Goal: Task Accomplishment & Management: Complete application form

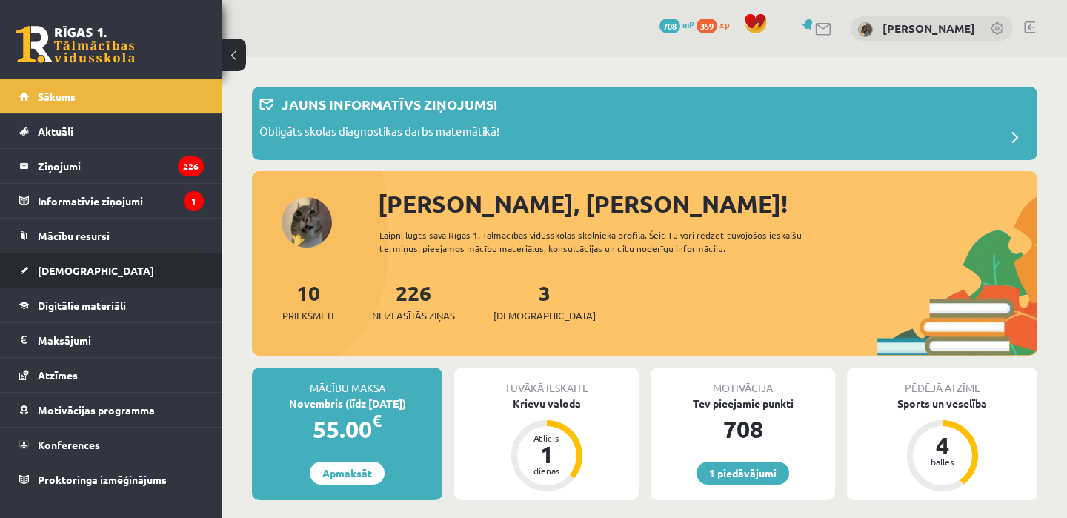
click at [73, 275] on span "[DEMOGRAPHIC_DATA]" at bounding box center [96, 270] width 116 height 13
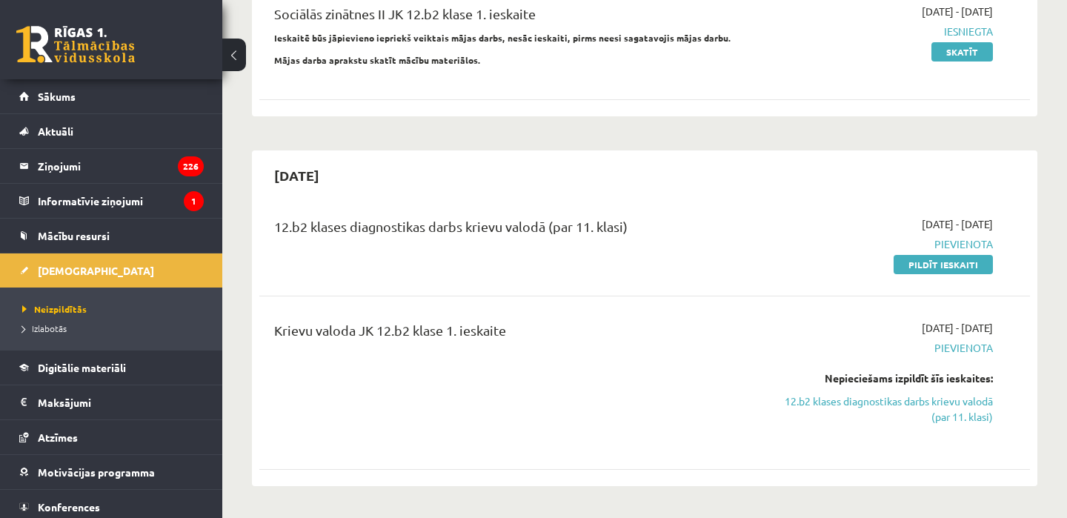
scroll to position [477, 0]
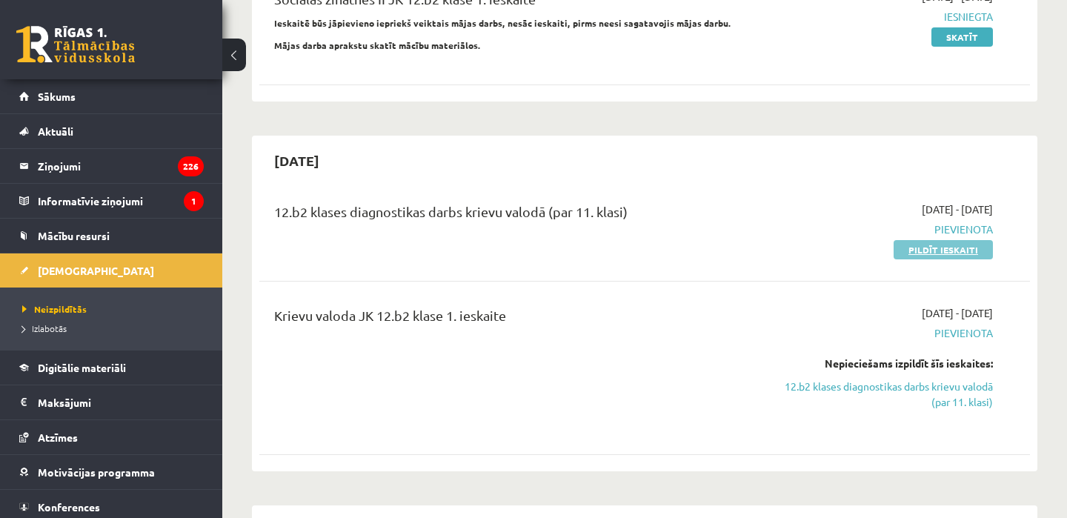
click at [952, 248] on link "Pildīt ieskaiti" at bounding box center [942, 249] width 99 height 19
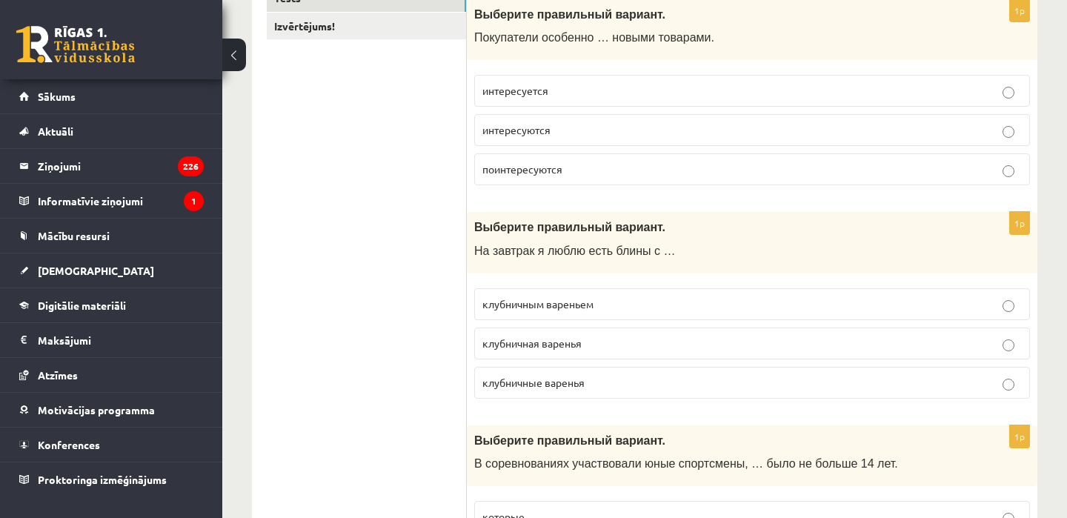
scroll to position [281, 0]
click at [524, 139] on label "интересуются" at bounding box center [752, 131] width 556 height 32
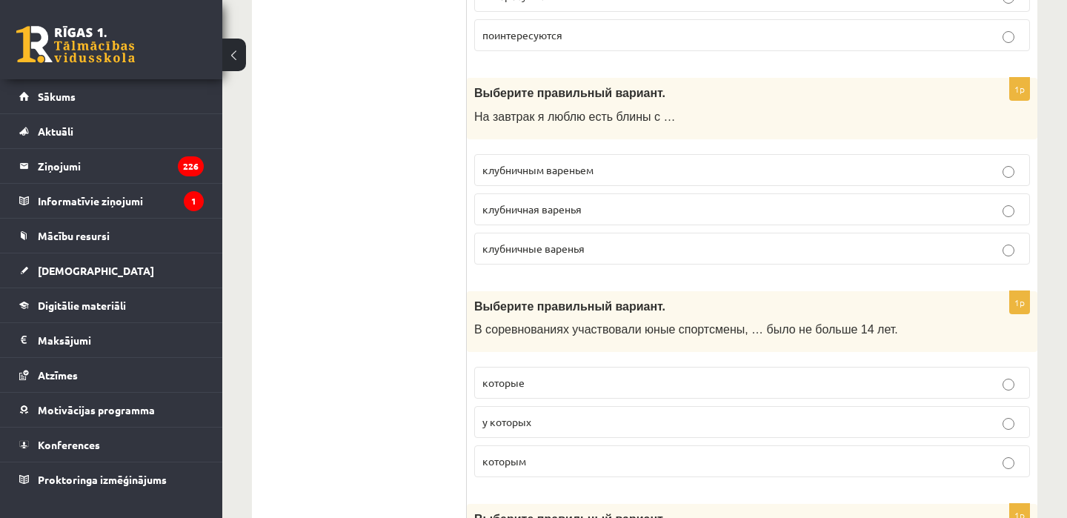
scroll to position [414, 0]
click at [523, 166] on span "клубничным вареньем" at bounding box center [537, 170] width 111 height 13
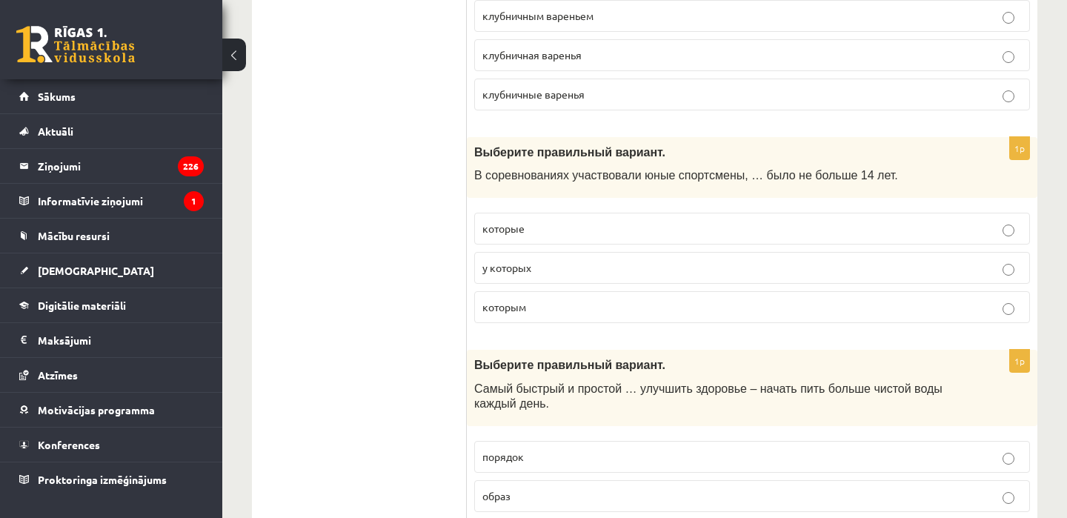
scroll to position [581, 0]
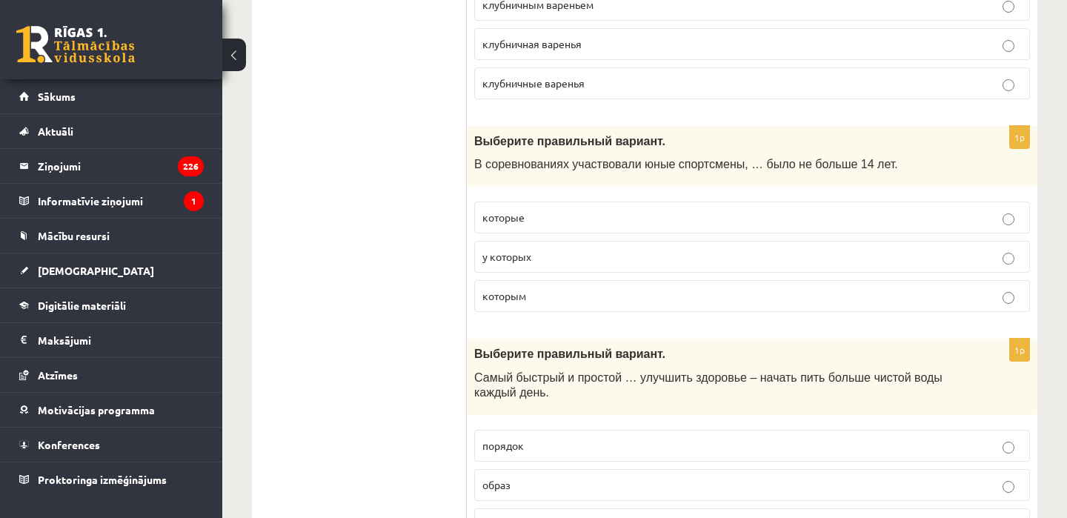
click at [536, 301] on p "которым" at bounding box center [751, 296] width 539 height 16
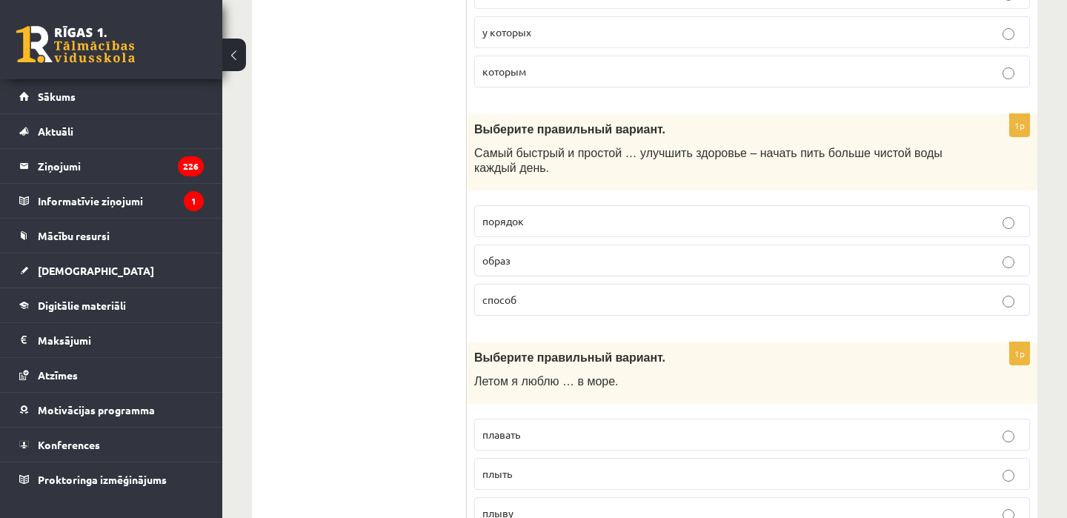
scroll to position [811, 0]
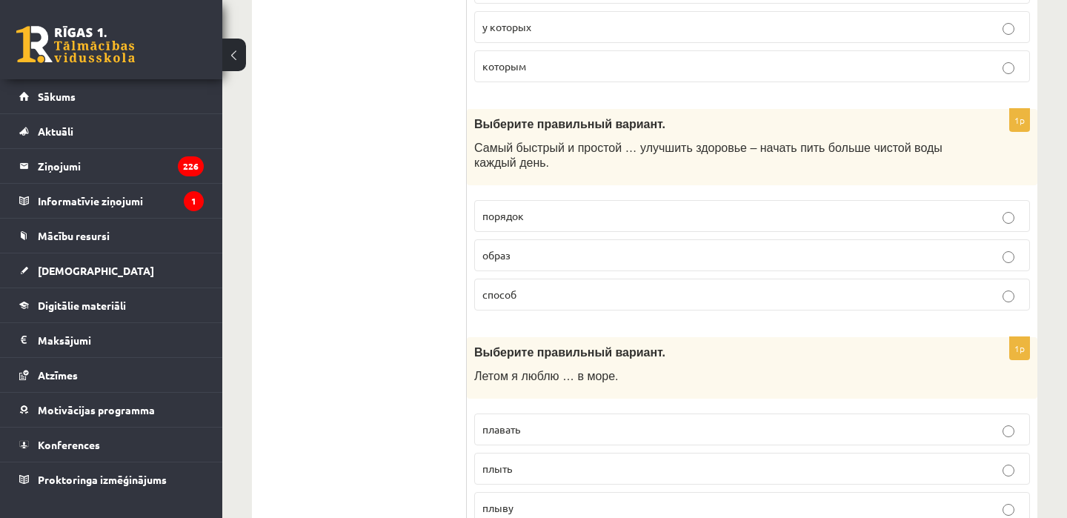
click at [550, 294] on p "способ" at bounding box center [751, 295] width 539 height 16
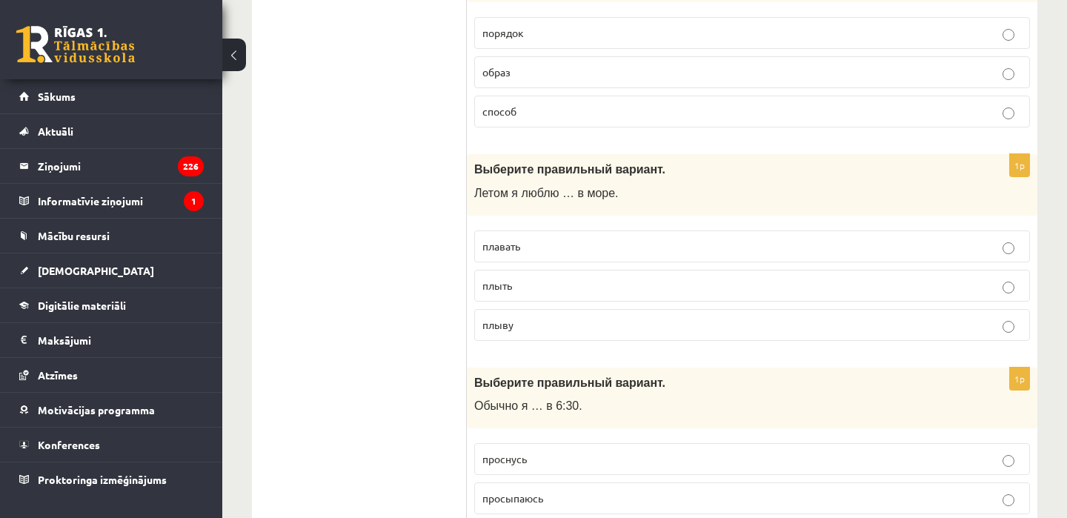
scroll to position [999, 0]
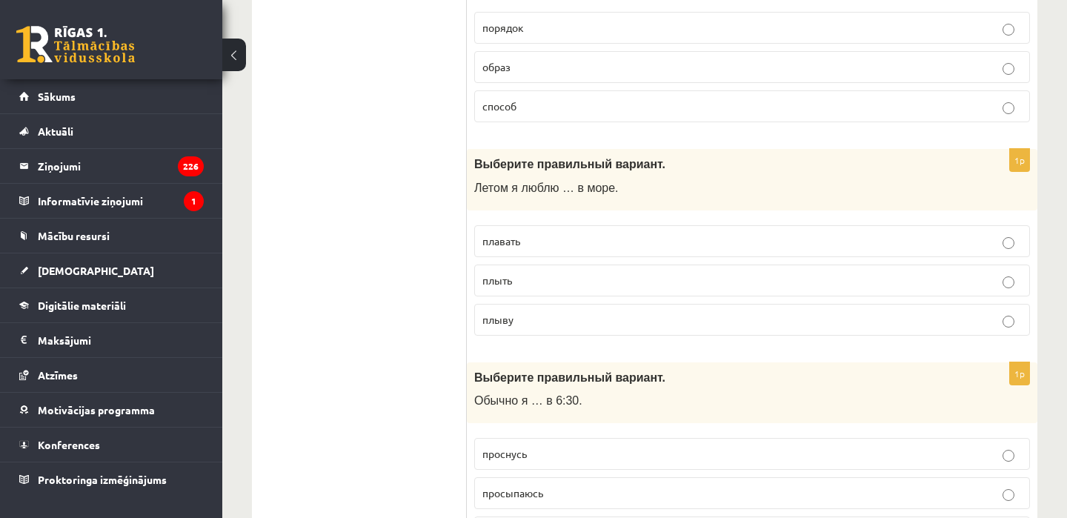
click at [562, 247] on p "плавать" at bounding box center [751, 241] width 539 height 16
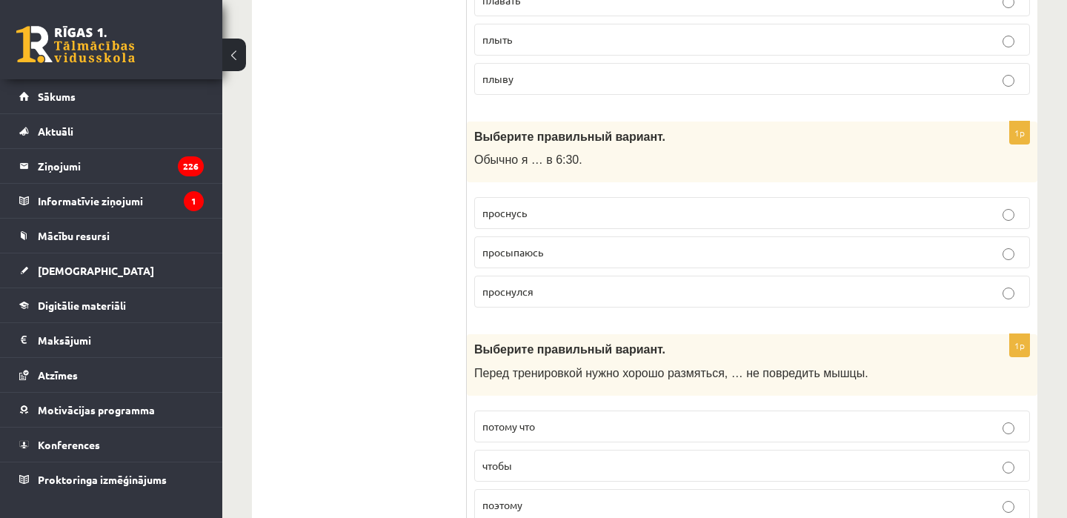
scroll to position [1242, 0]
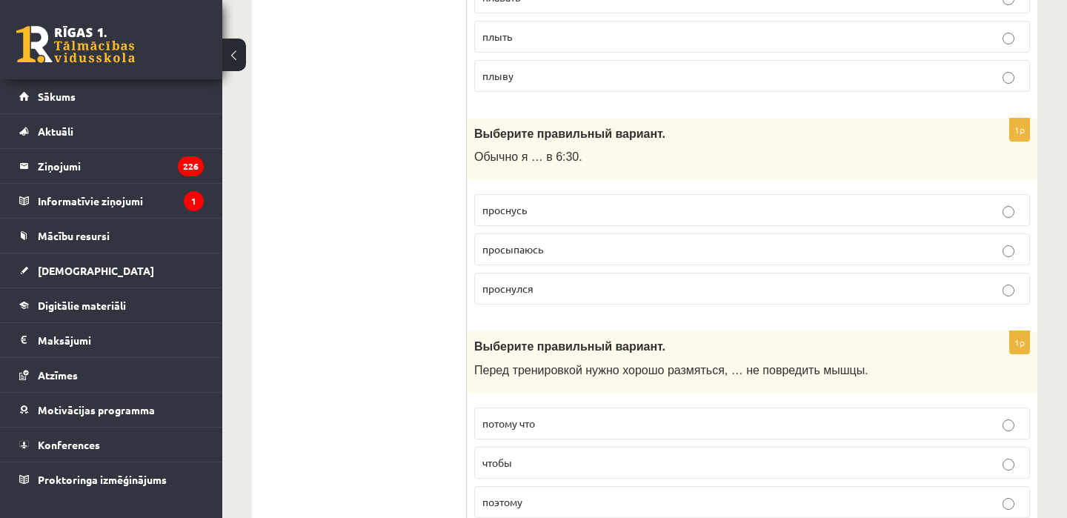
click at [558, 247] on p "просыпаюсь" at bounding box center [751, 250] width 539 height 16
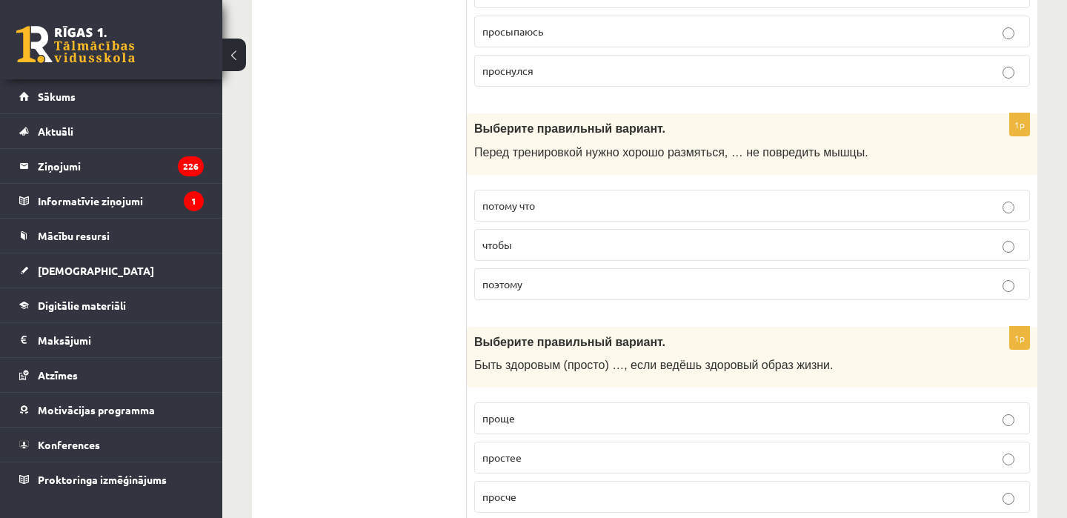
scroll to position [1462, 0]
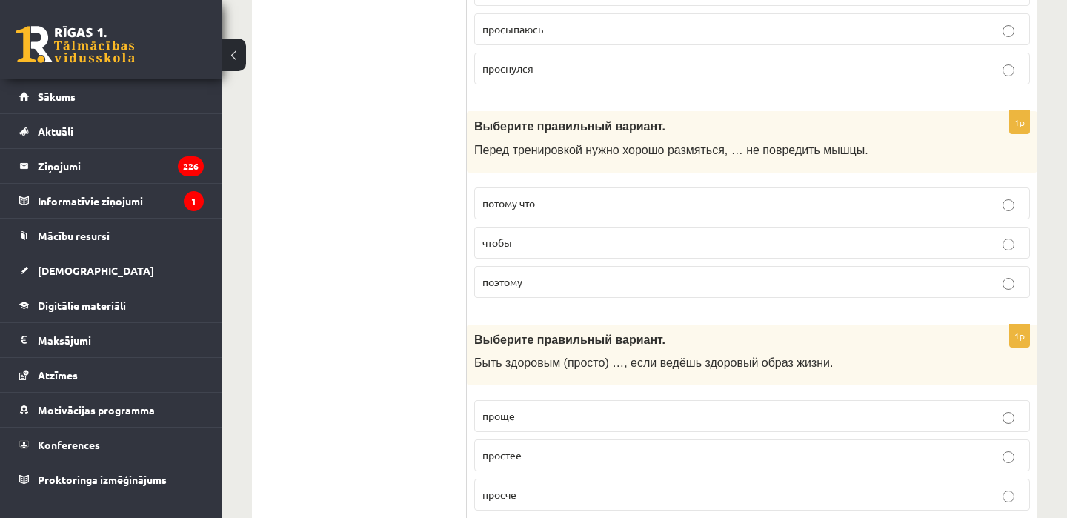
click at [516, 239] on p "чтобы" at bounding box center [751, 243] width 539 height 16
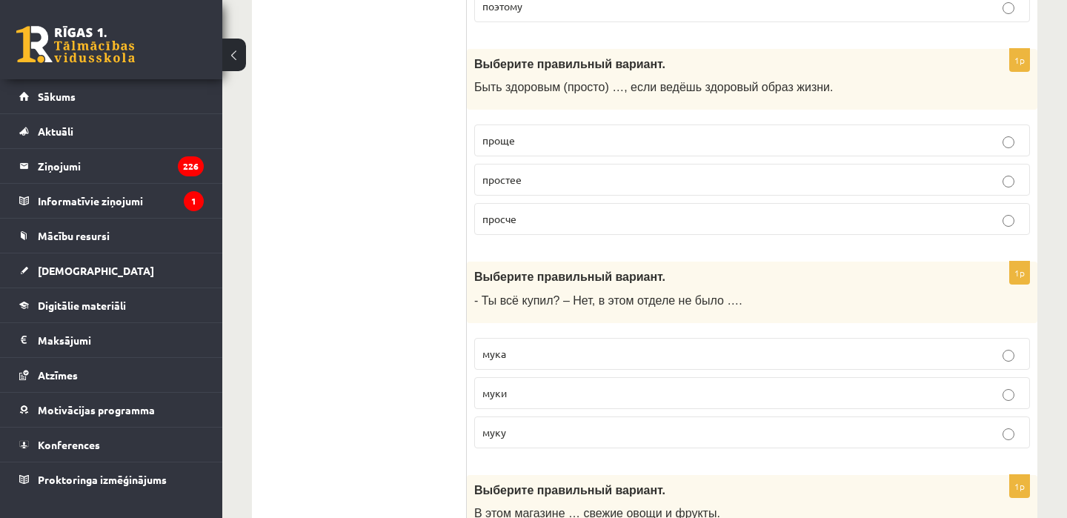
scroll to position [1741, 0]
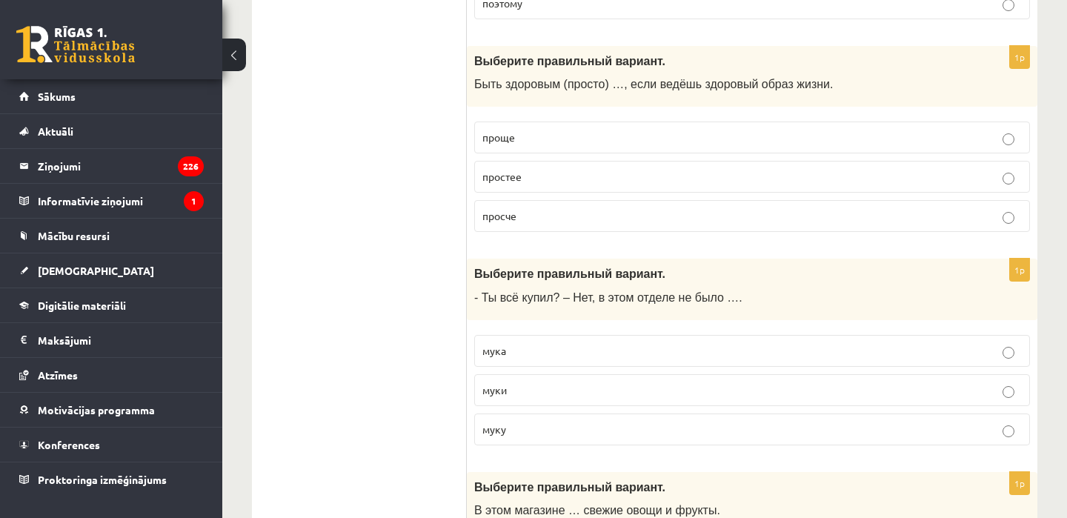
click at [597, 139] on p "проще" at bounding box center [751, 138] width 539 height 16
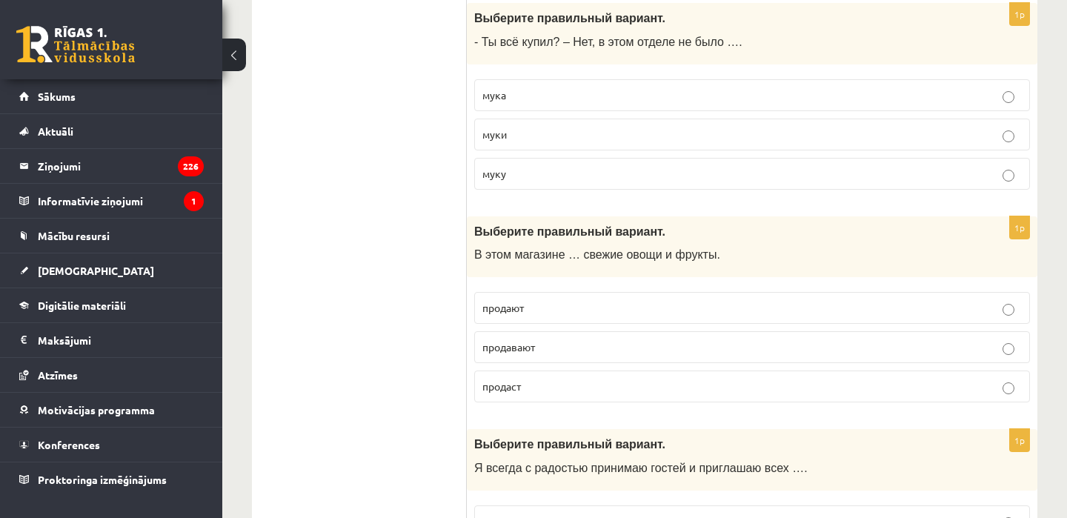
scroll to position [1999, 0]
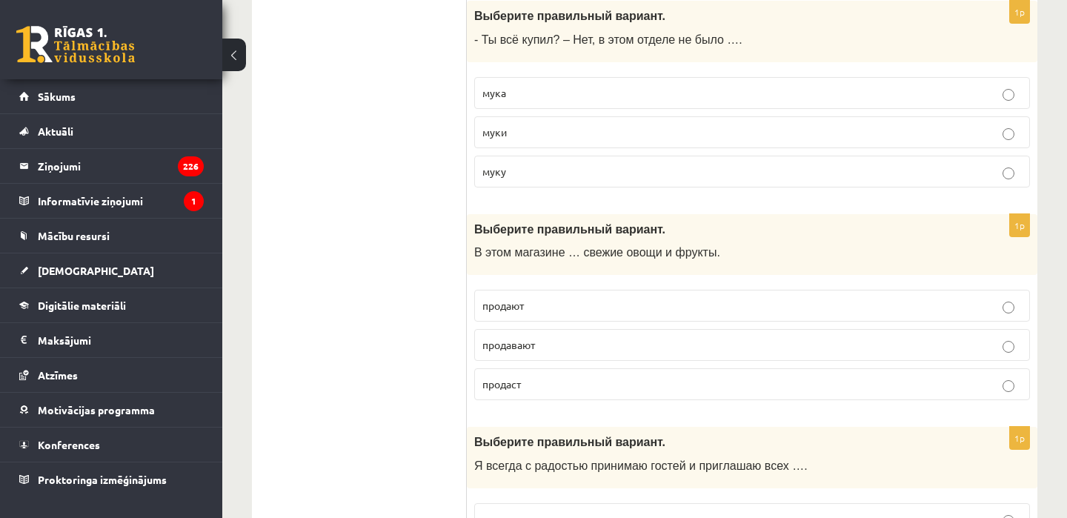
click at [518, 139] on p "муки" at bounding box center [751, 132] width 539 height 16
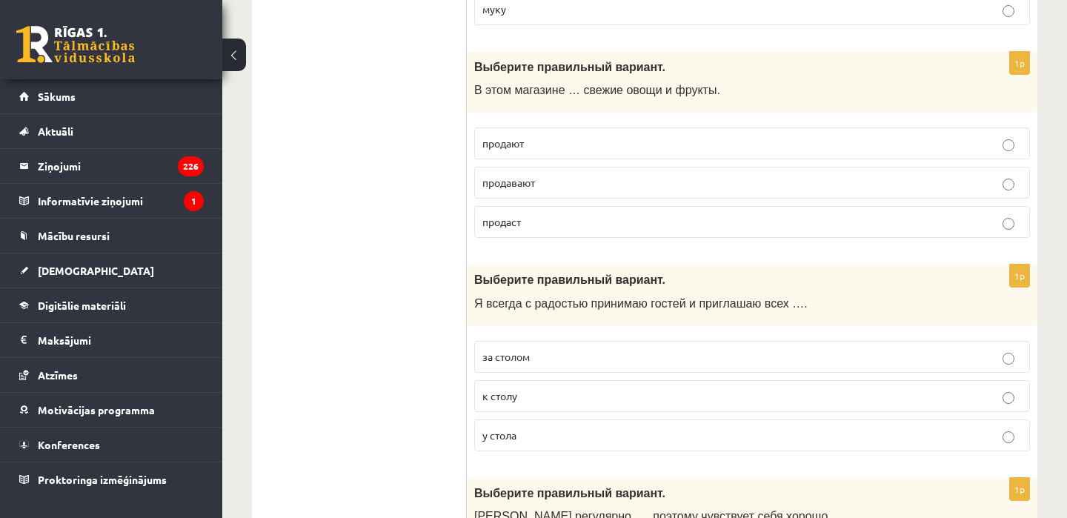
scroll to position [2169, 0]
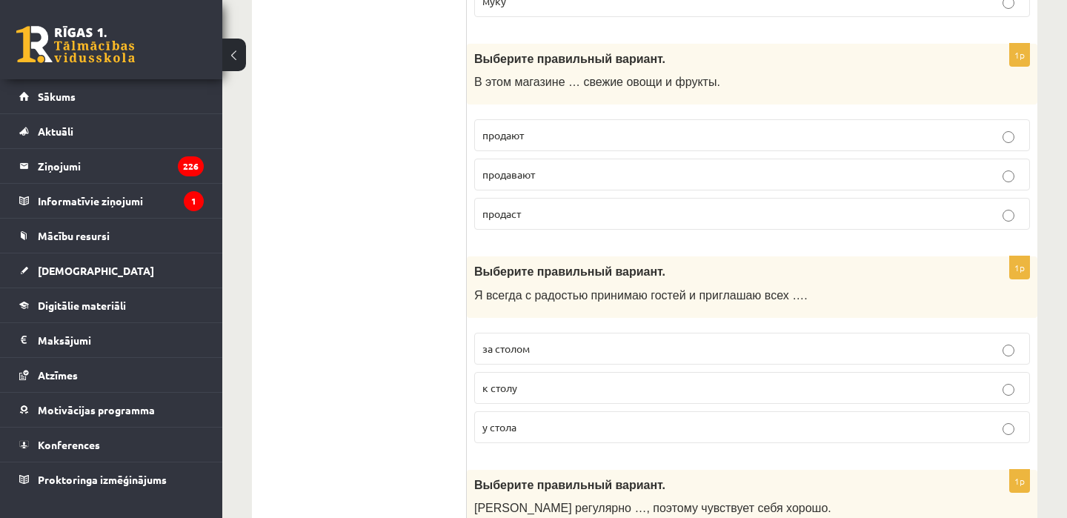
click at [536, 144] on label "продают" at bounding box center [752, 135] width 556 height 32
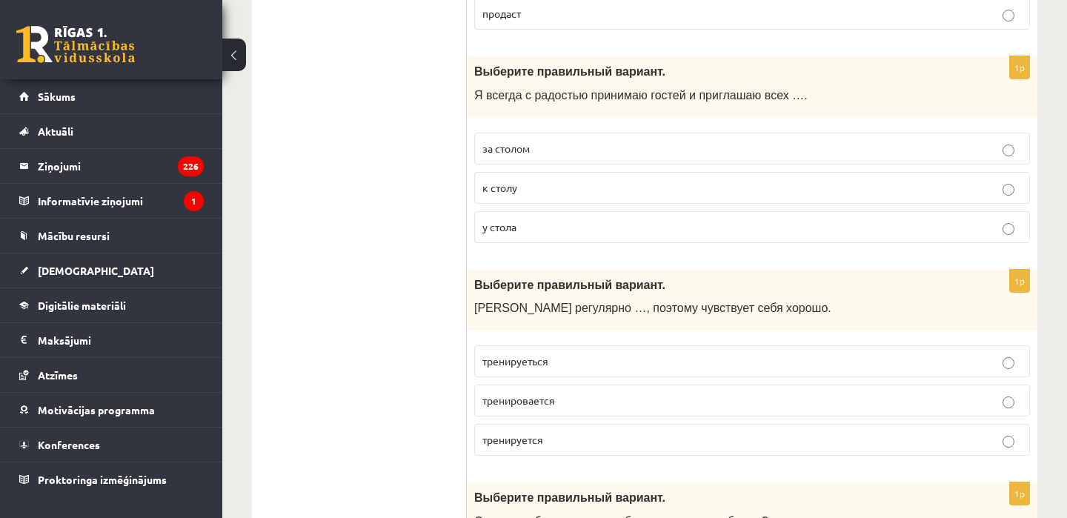
scroll to position [2371, 0]
click at [543, 183] on p "к столу" at bounding box center [751, 187] width 539 height 16
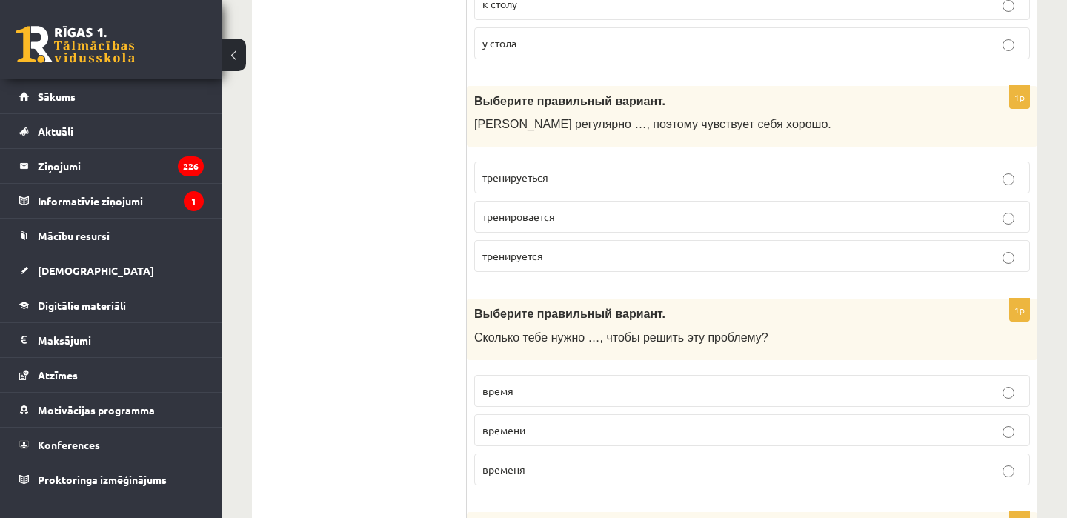
scroll to position [2557, 0]
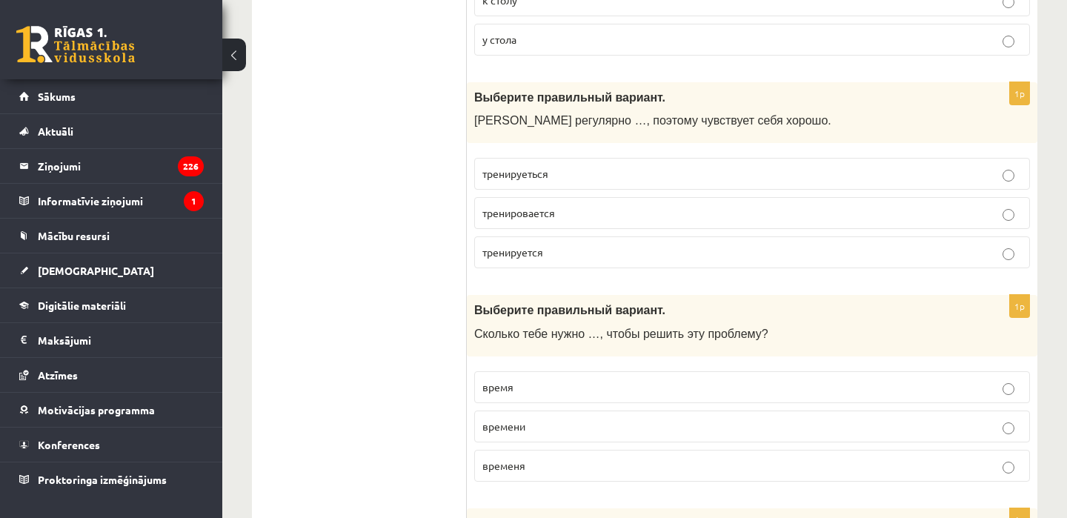
click at [554, 187] on label "тренируеться" at bounding box center [752, 174] width 556 height 32
click at [520, 259] on p "тренируется" at bounding box center [751, 252] width 539 height 16
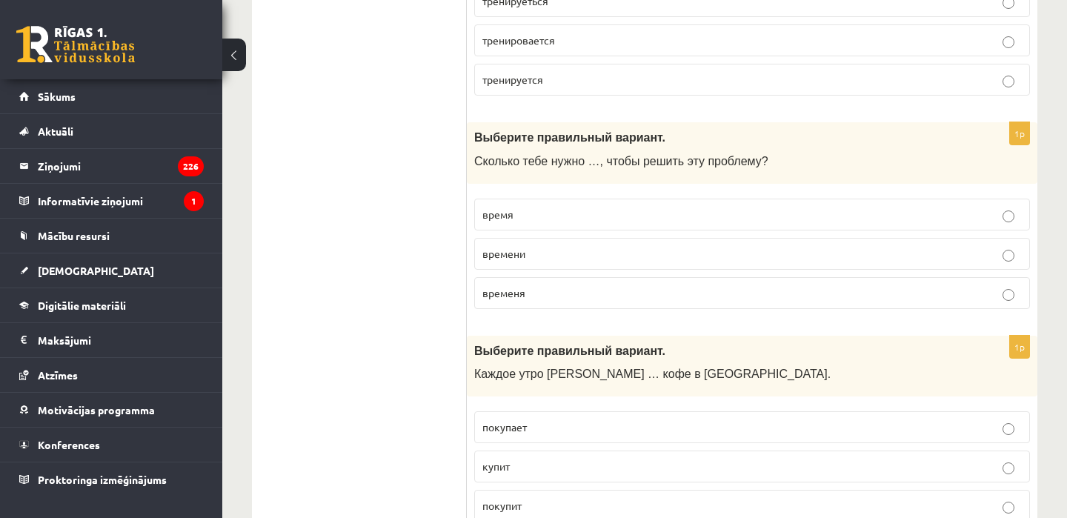
scroll to position [2732, 0]
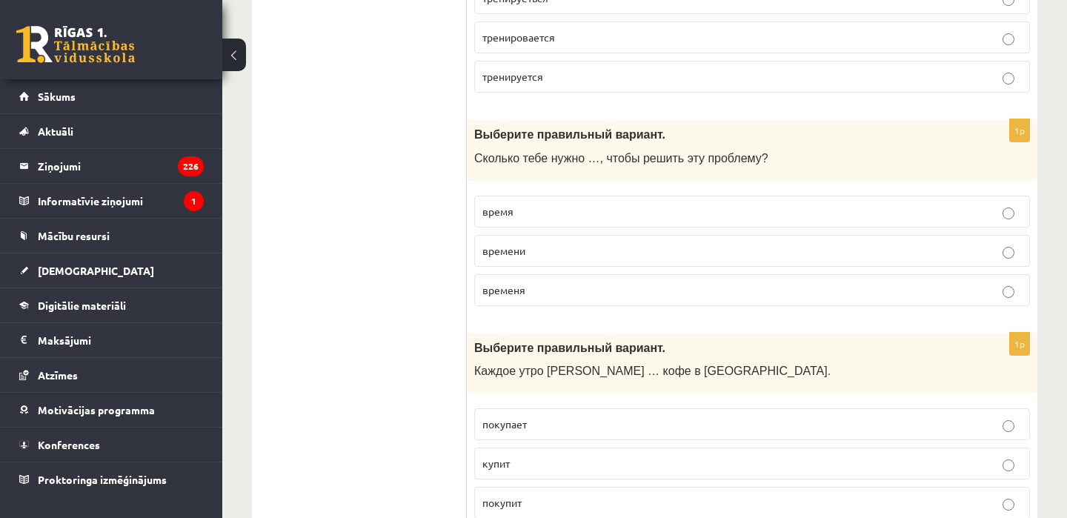
click at [513, 252] on span "времени" at bounding box center [503, 250] width 43 height 13
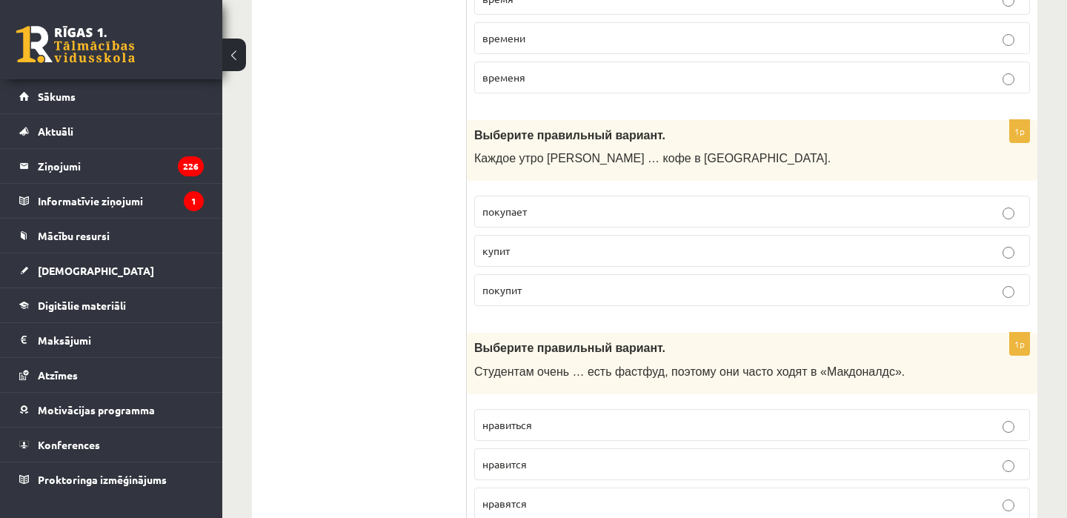
scroll to position [2961, 0]
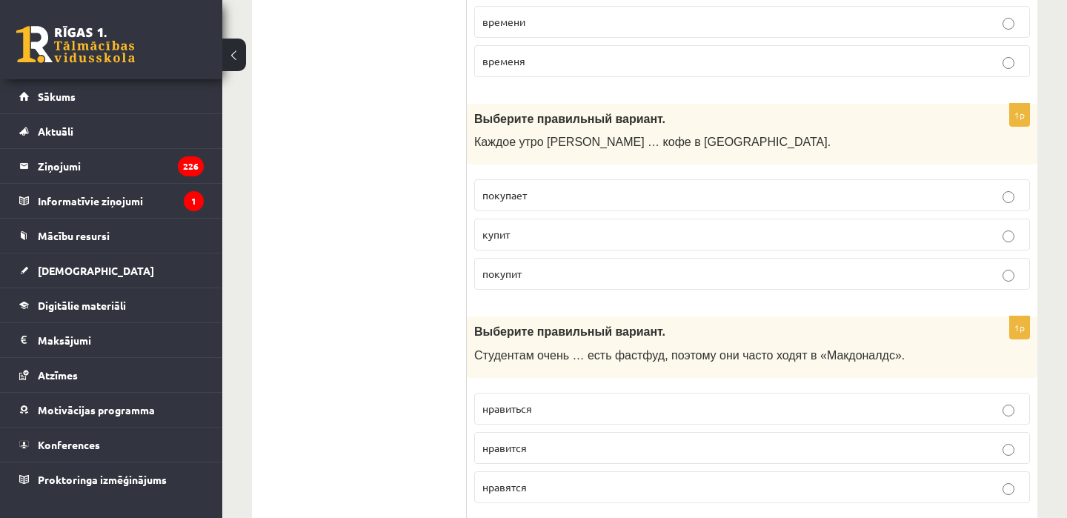
click at [542, 198] on p "покупает" at bounding box center [751, 195] width 539 height 16
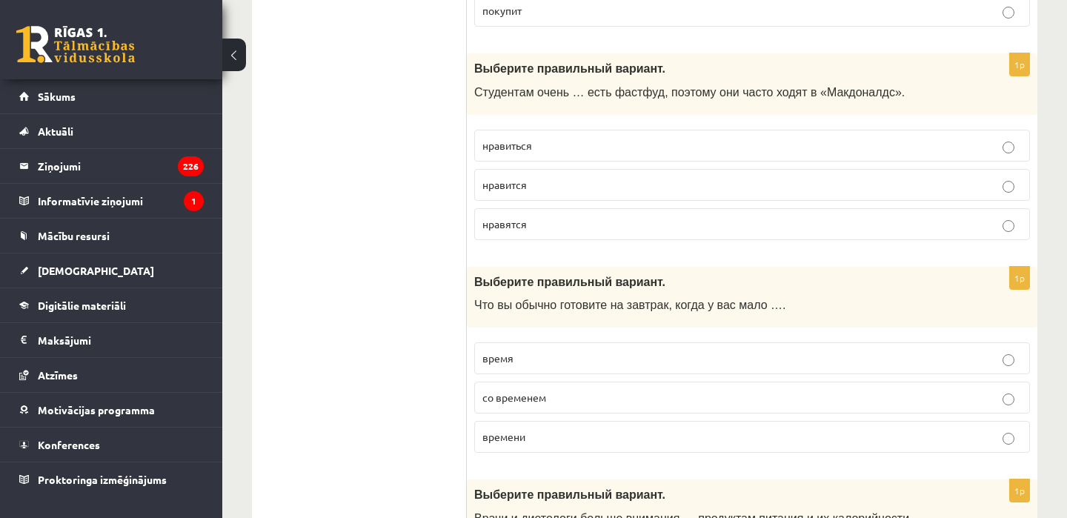
scroll to position [3224, 0]
click at [556, 184] on p "нравится" at bounding box center [751, 186] width 539 height 16
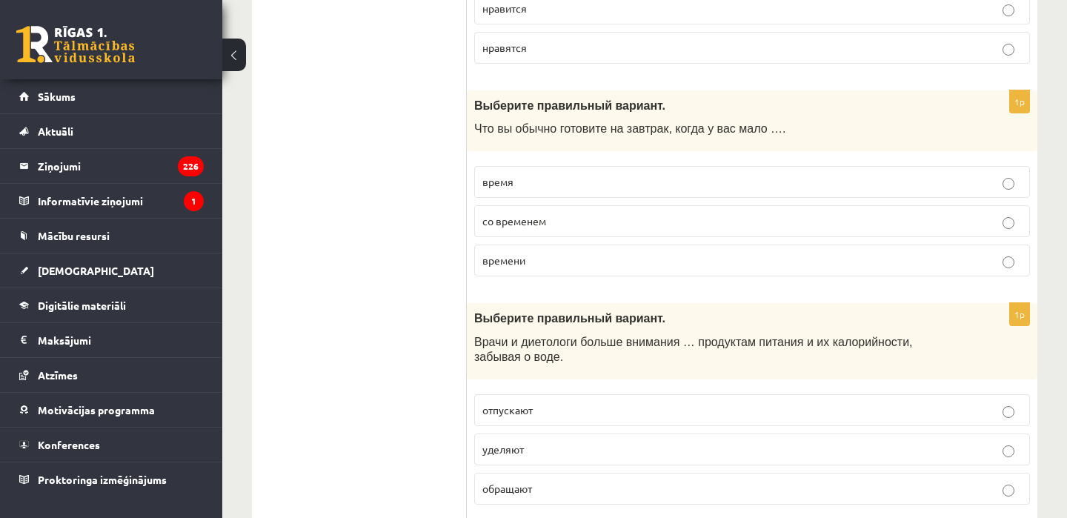
scroll to position [3411, 0]
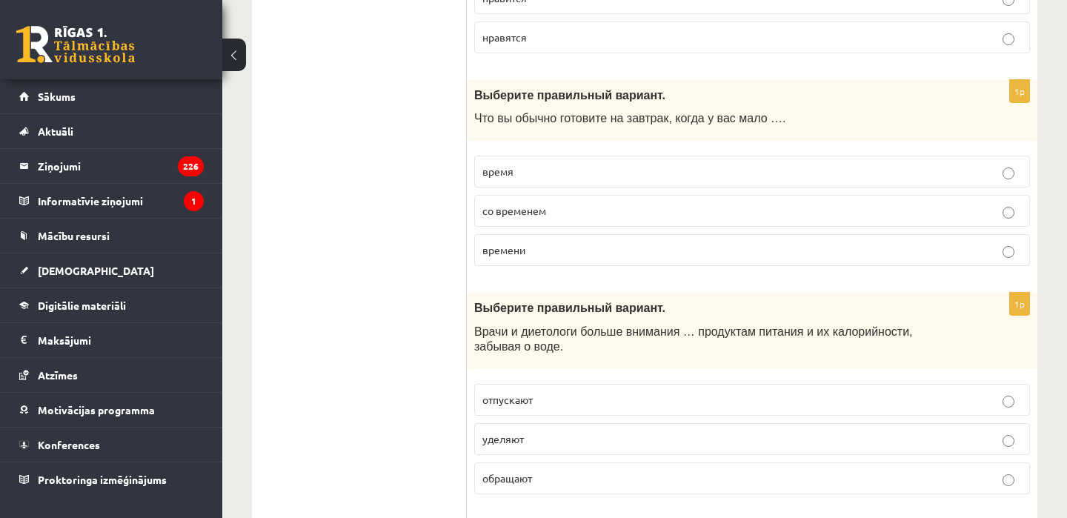
click at [574, 173] on p "время" at bounding box center [751, 172] width 539 height 16
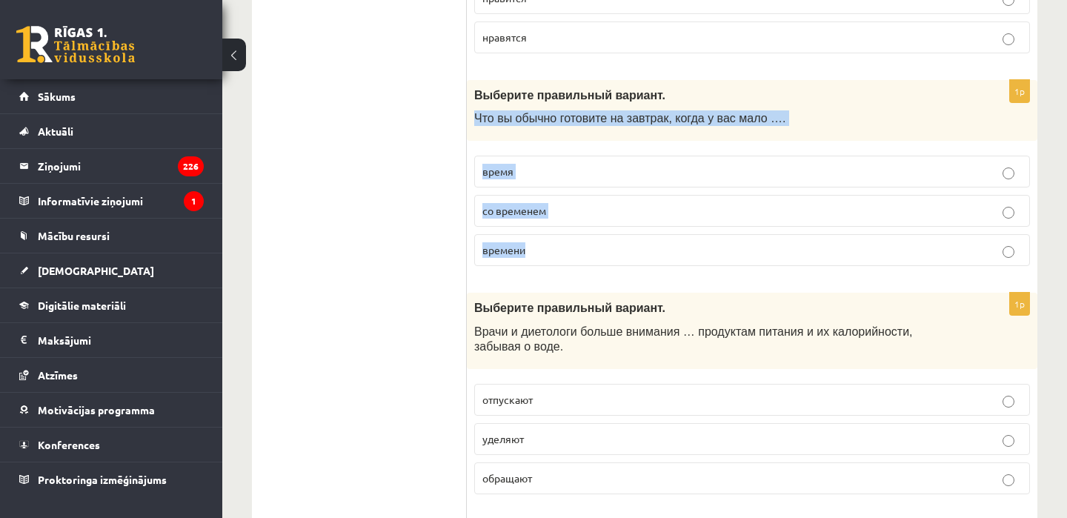
drag, startPoint x: 473, startPoint y: 111, endPoint x: 551, endPoint y: 253, distance: 162.1
click at [551, 253] on div "1p Выберите правильный вариант. Что вы обычно готовите на завтрак, когда у вас …" at bounding box center [752, 179] width 570 height 199
copy div "Что вы обычно готовите на завтрак, когда у вас мало …. время со временем времени"
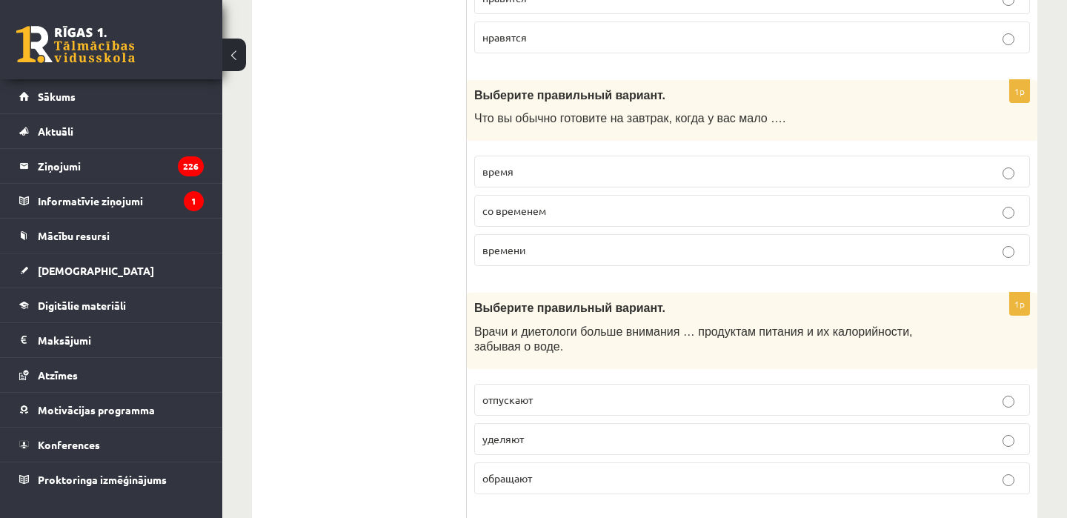
click at [483, 113] on span "Что вы обычно готовите на завтрак, когда у вас мало …." at bounding box center [629, 118] width 311 height 13
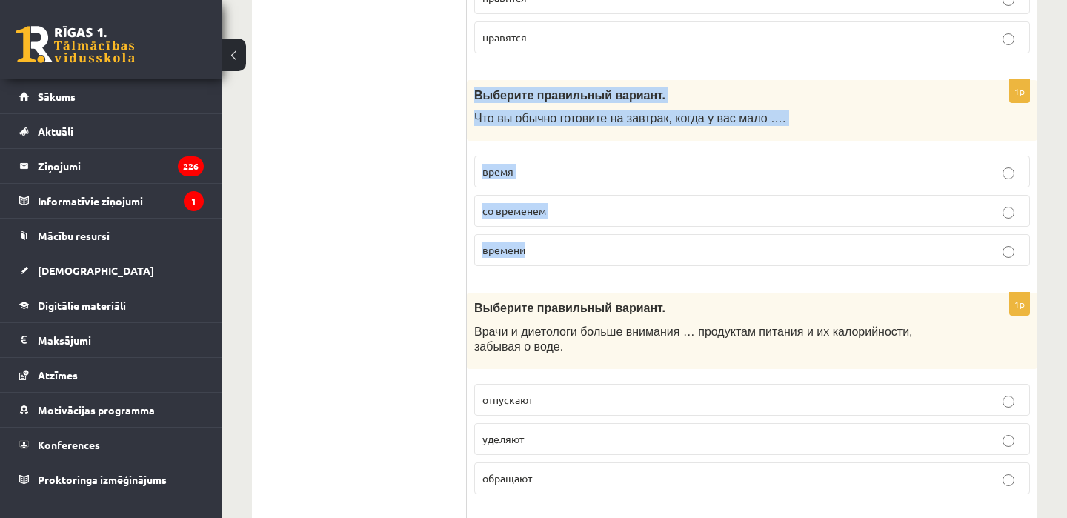
drag, startPoint x: 474, startPoint y: 93, endPoint x: 564, endPoint y: 250, distance: 180.2
click at [564, 250] on div "1p Выберите правильный вариант. Что вы обычно готовите на завтрак, когда у вас …" at bounding box center [752, 179] width 570 height 199
copy div "Выберите правильный вариант. Что вы обычно готовите на завтрак, когда у вас мал…"
click at [690, 219] on label "со временем" at bounding box center [752, 211] width 556 height 32
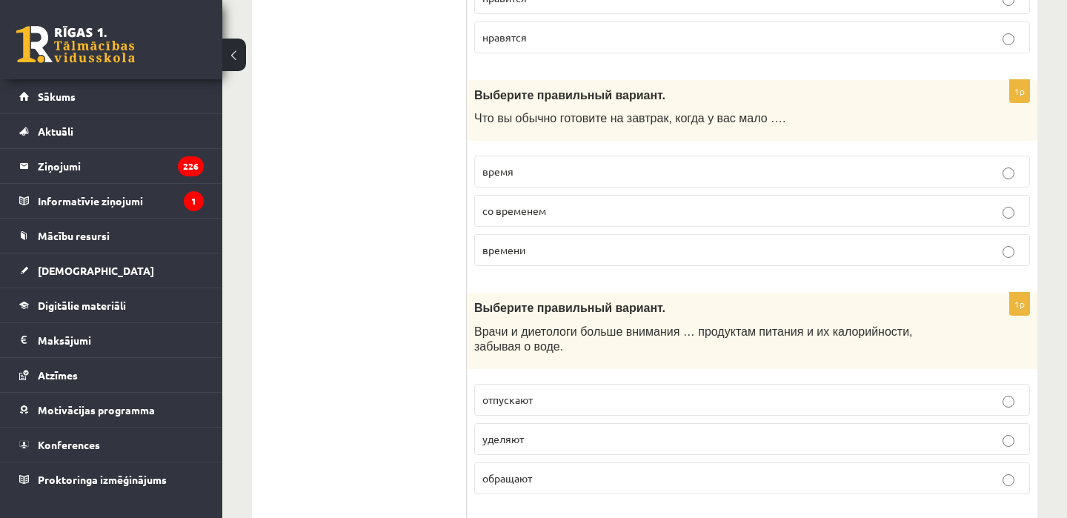
click at [665, 244] on p "времени" at bounding box center [751, 250] width 539 height 16
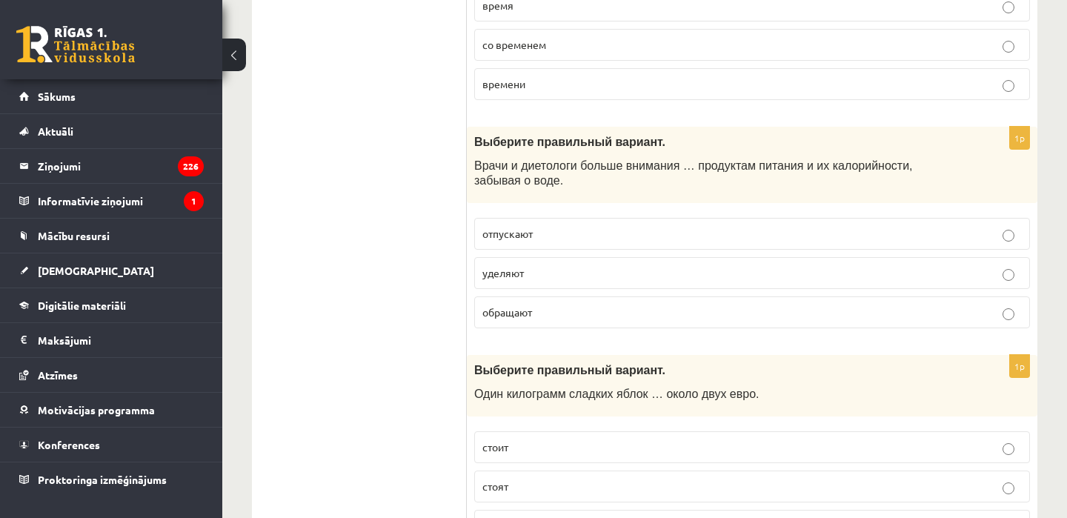
scroll to position [3581, 0]
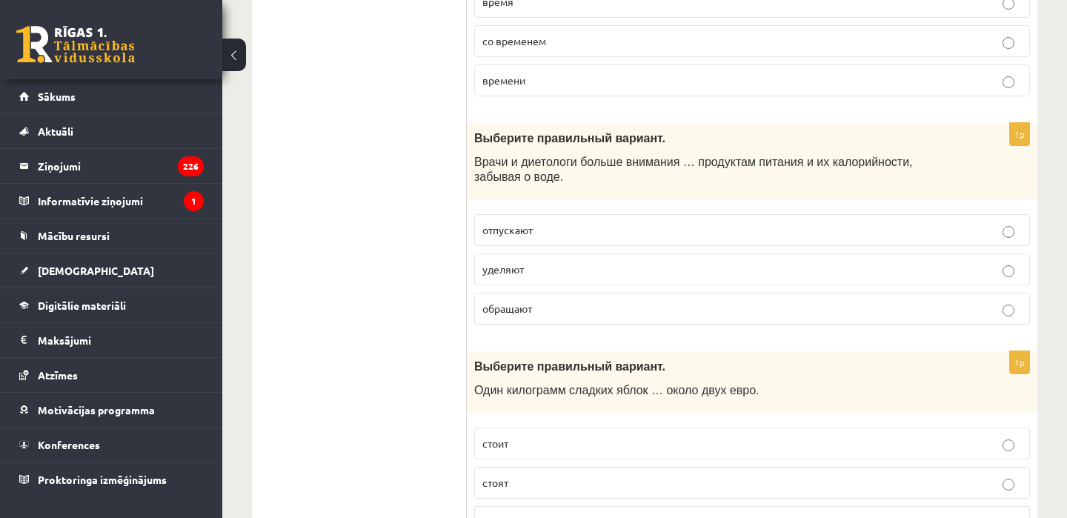
click at [570, 259] on label "уделяют" at bounding box center [752, 269] width 556 height 32
click at [559, 313] on p "обращают" at bounding box center [751, 309] width 539 height 16
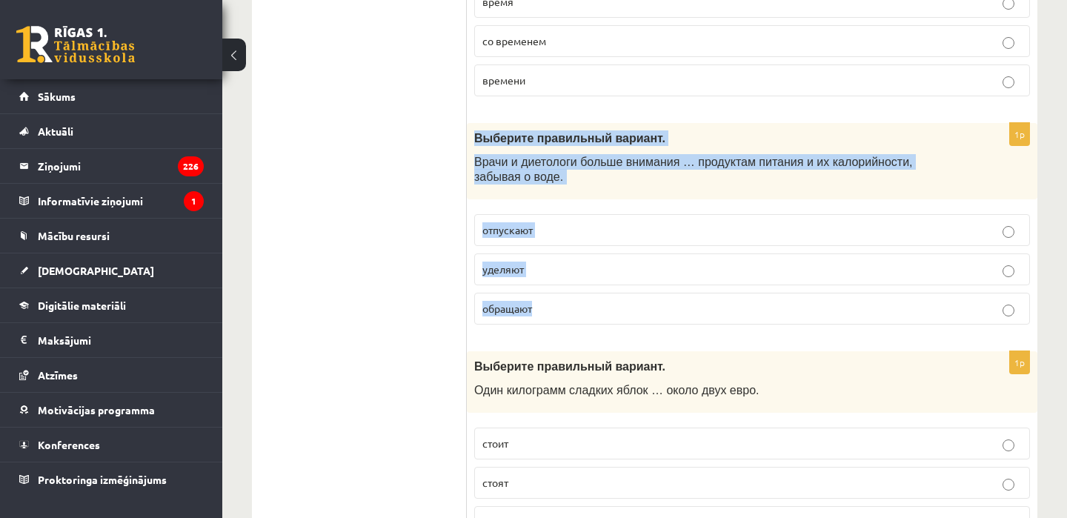
drag, startPoint x: 472, startPoint y: 136, endPoint x: 577, endPoint y: 300, distance: 194.6
click at [577, 300] on div "1p Выберите правильный вариант. Врачи и диетологи больше внимания … продуктам п…" at bounding box center [752, 229] width 570 height 213
copy div "Выберите правильный вариант. Врачи и диетологи больше внимания … продуктам пита…"
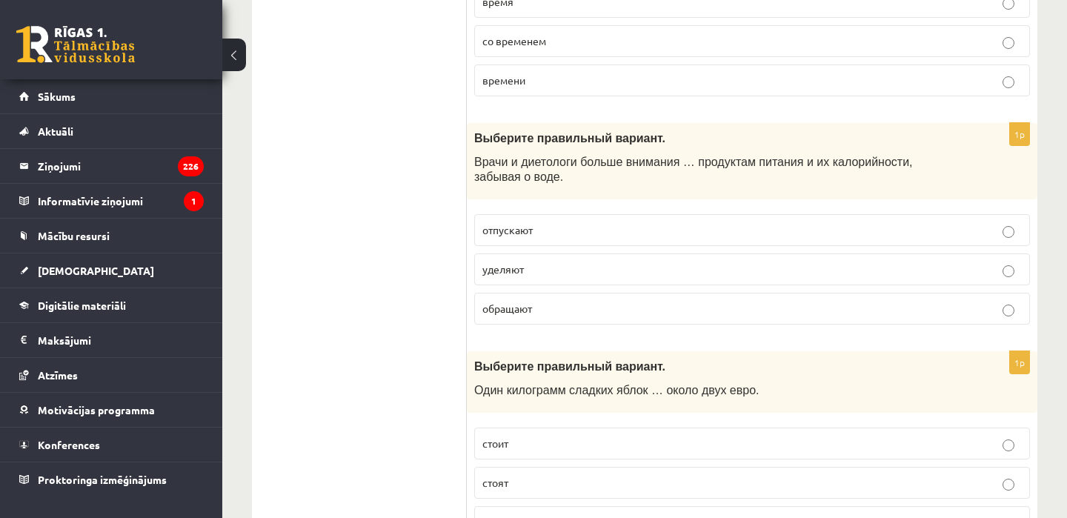
click at [570, 270] on p "уделяют" at bounding box center [751, 270] width 539 height 16
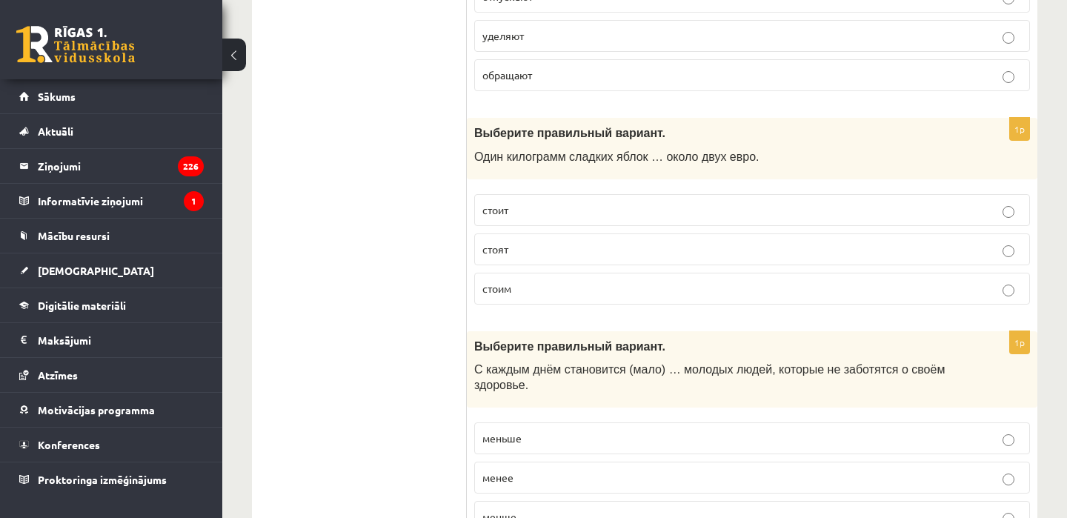
scroll to position [3817, 0]
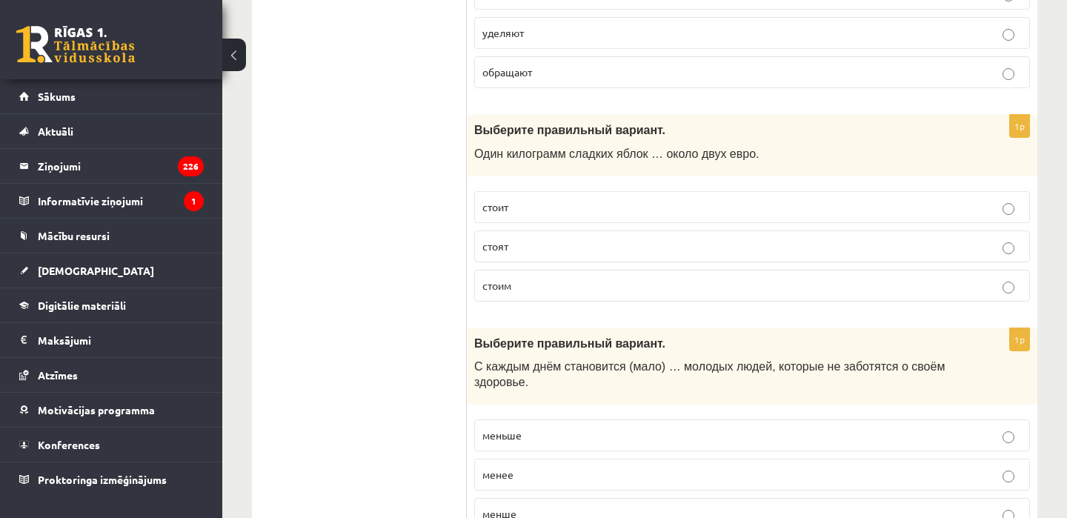
click at [572, 199] on p "стоит" at bounding box center [751, 207] width 539 height 16
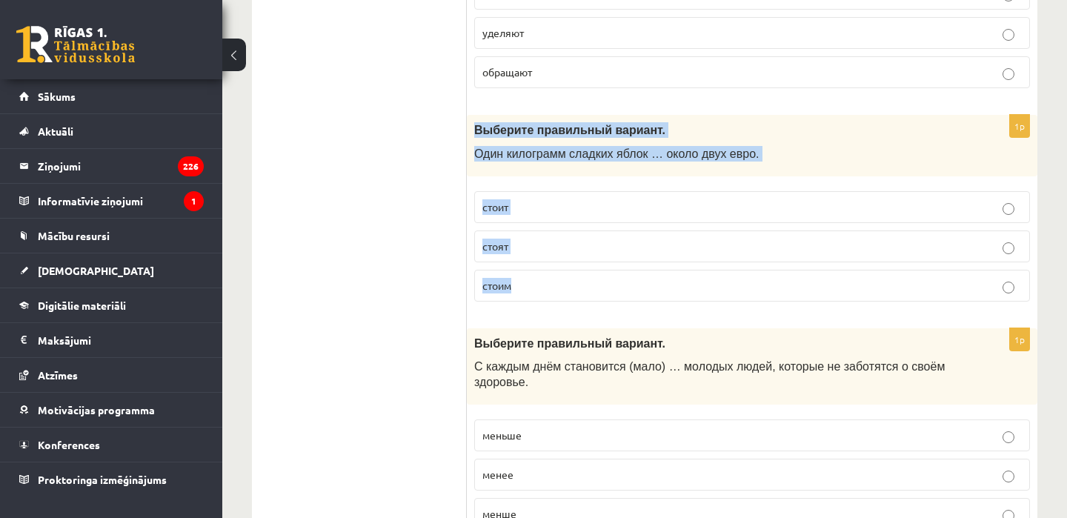
drag, startPoint x: 467, startPoint y: 129, endPoint x: 548, endPoint y: 296, distance: 185.2
click at [548, 296] on div "1p Выберите правильный вариант. Один килограмм сладких яблок … около двух евро.…" at bounding box center [752, 214] width 570 height 199
copy div "Выберите правильный вариант. Один килограмм сладких яблок … около двух евро. ст…"
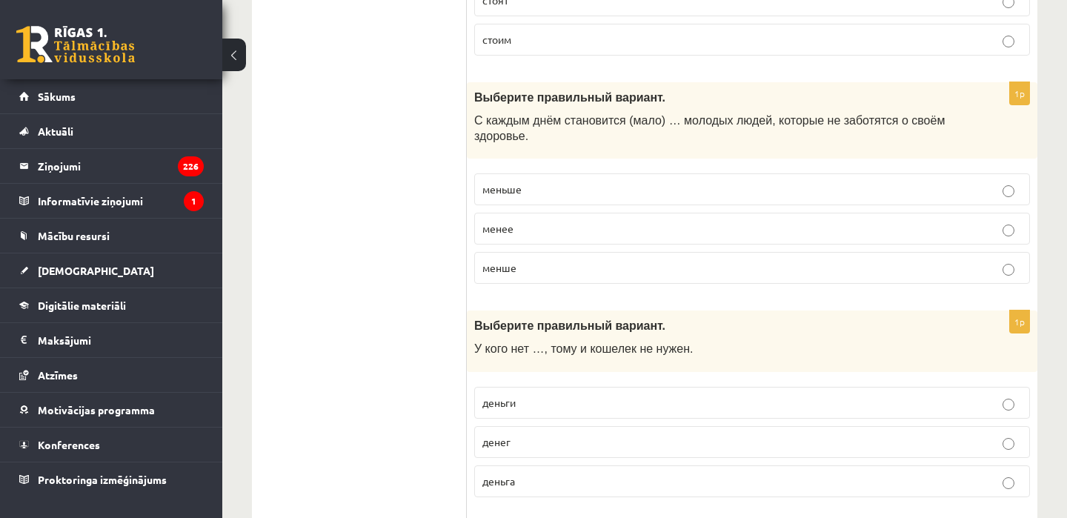
scroll to position [4109, 0]
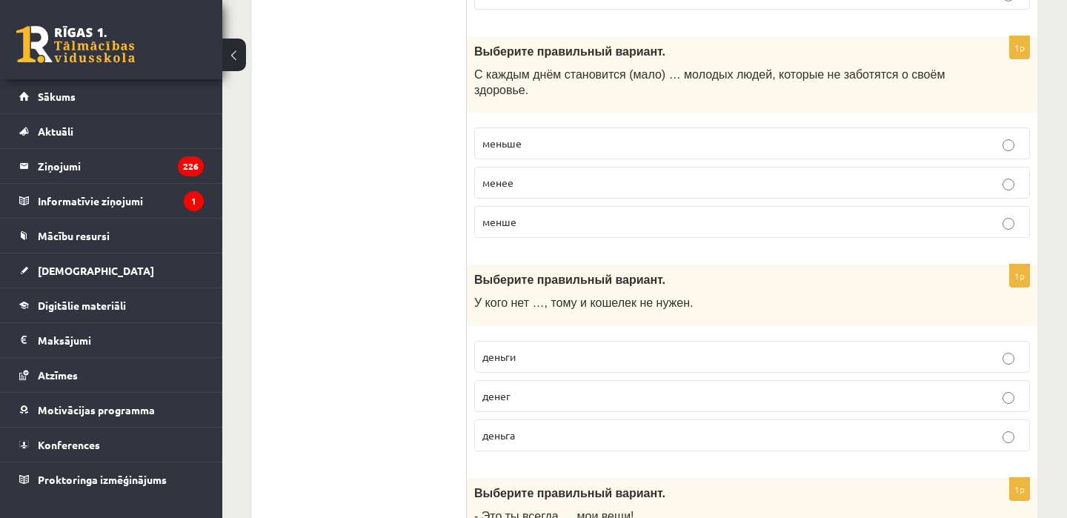
click at [543, 144] on p "меньше" at bounding box center [751, 144] width 539 height 16
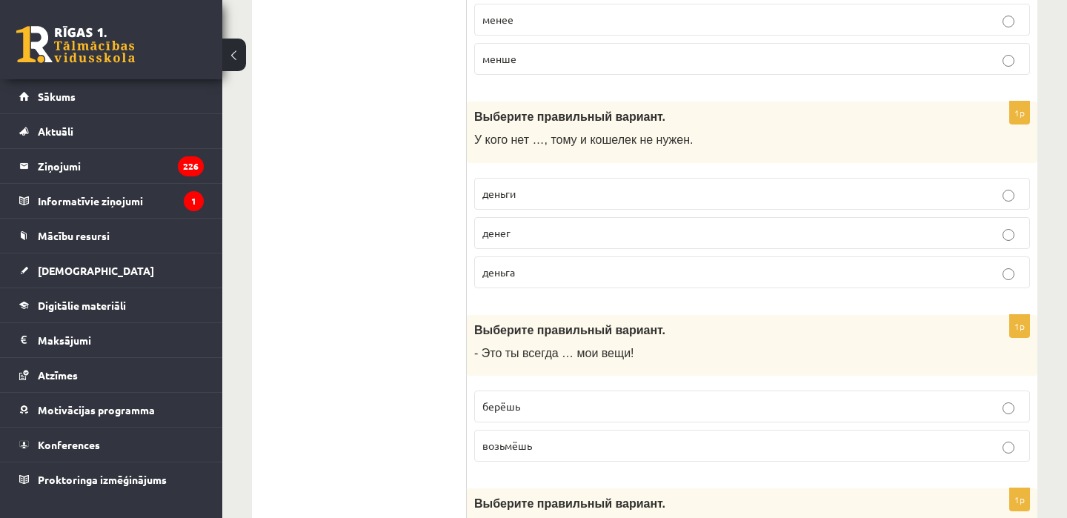
scroll to position [4273, 0]
click at [522, 233] on p "денег" at bounding box center [751, 232] width 539 height 16
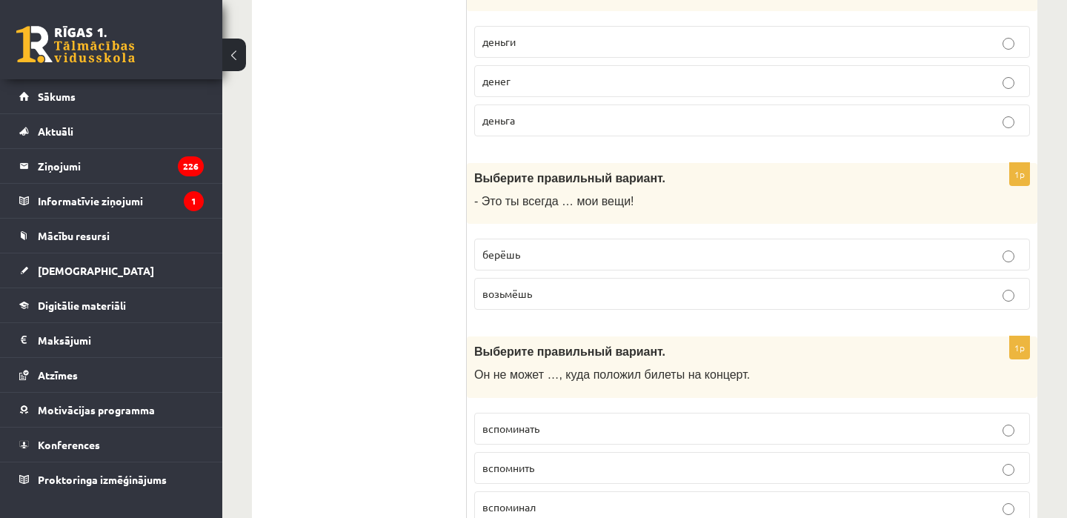
scroll to position [4431, 0]
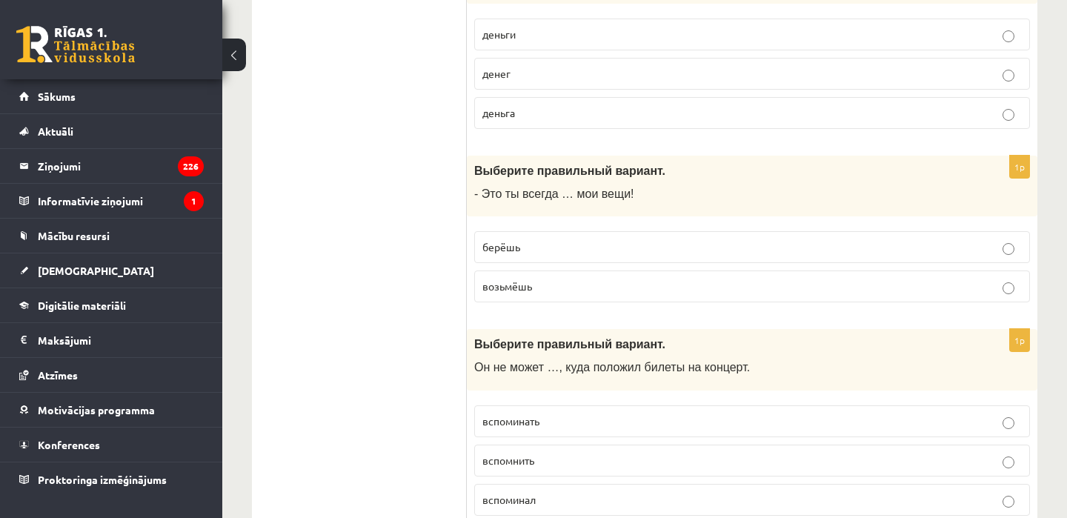
click at [530, 242] on p "берёшь" at bounding box center [751, 247] width 539 height 16
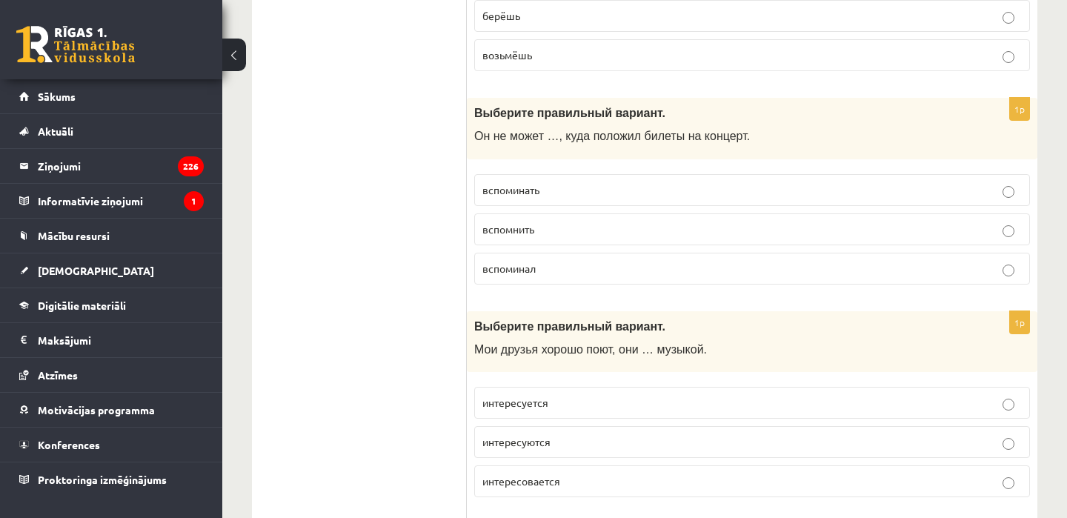
scroll to position [4663, 0]
click at [523, 223] on span "вспомнить" at bounding box center [508, 228] width 52 height 13
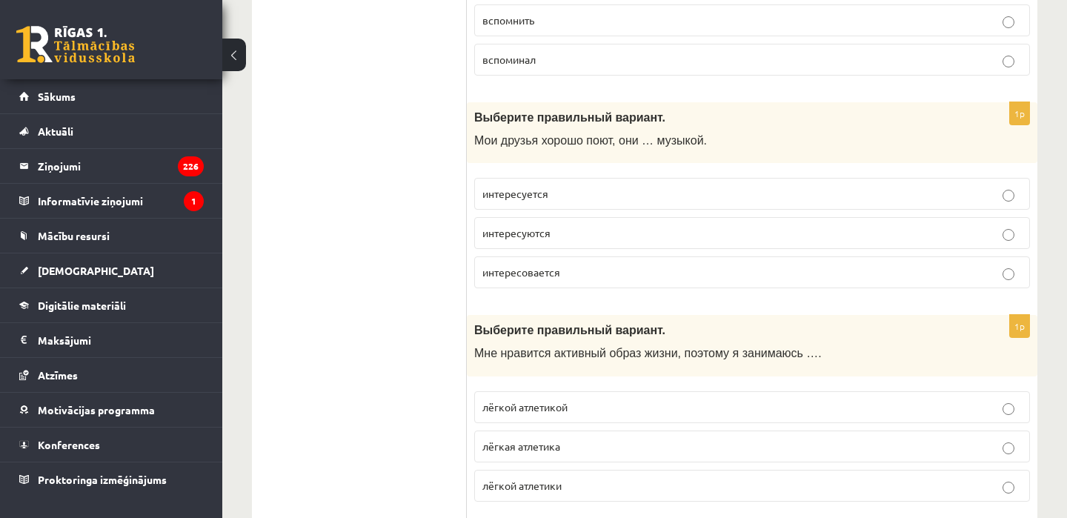
scroll to position [4876, 0]
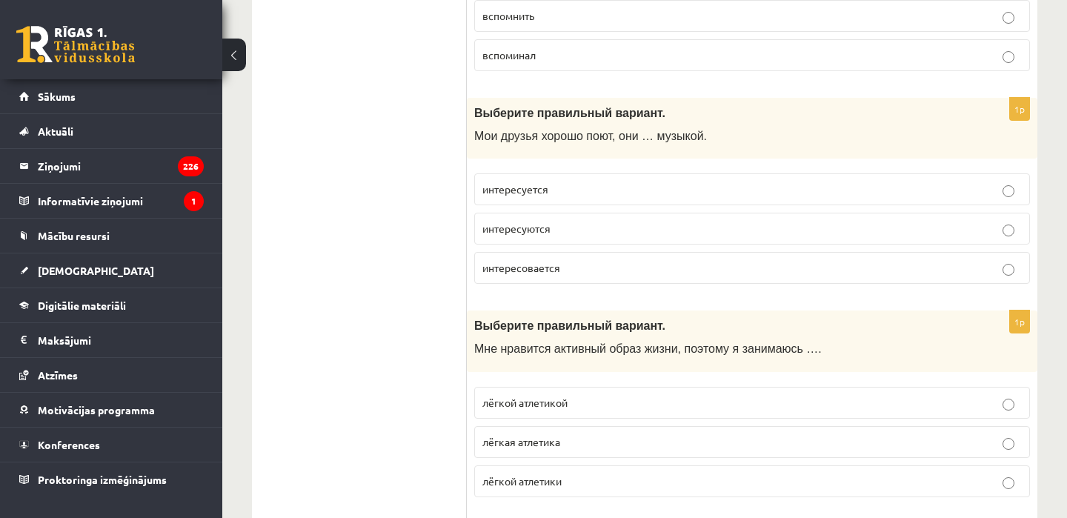
click at [545, 227] on span "интересуются" at bounding box center [516, 228] width 68 height 13
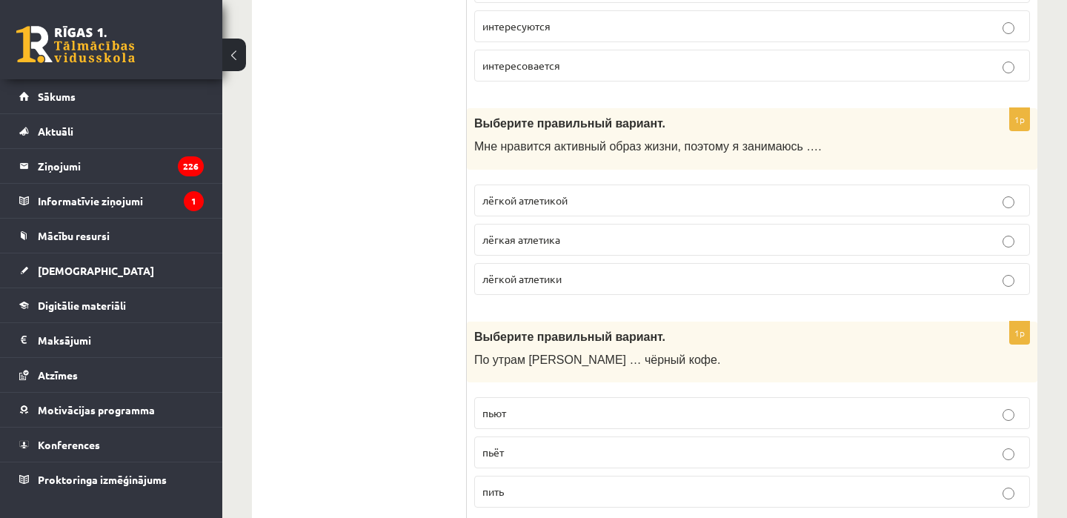
scroll to position [5080, 0]
click at [576, 199] on p "лёгкой атлетикой" at bounding box center [751, 198] width 539 height 16
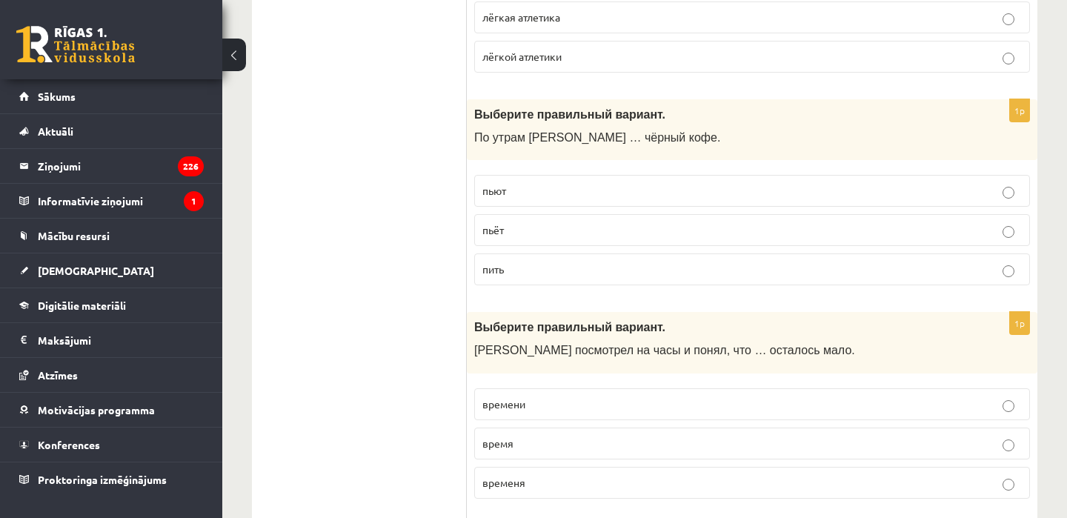
scroll to position [5328, 0]
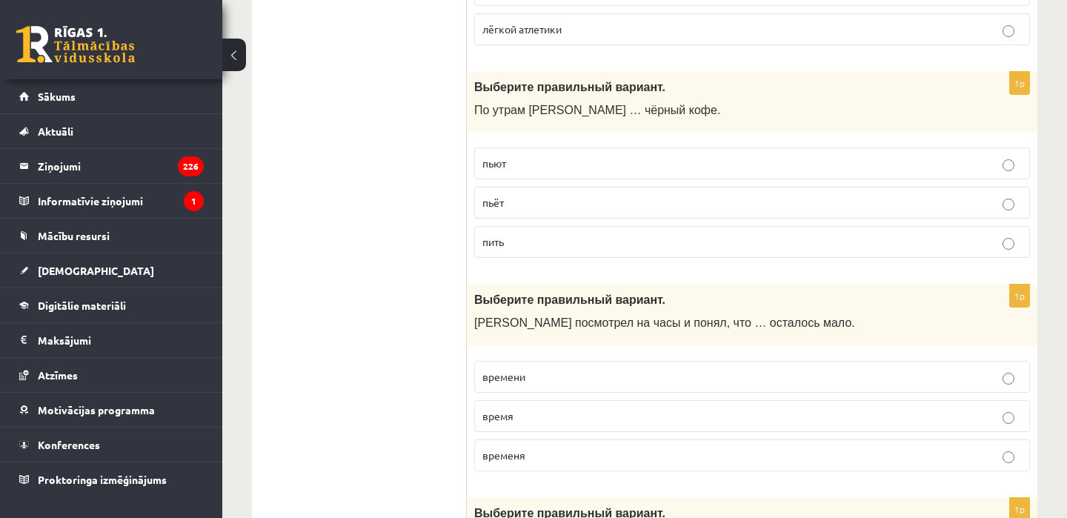
click at [548, 199] on p "пьёт" at bounding box center [751, 203] width 539 height 16
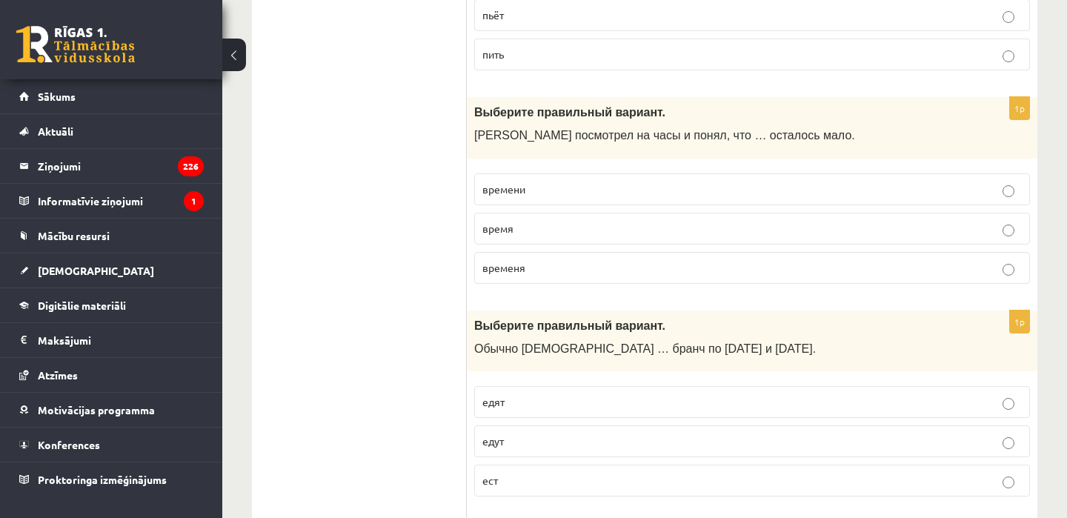
scroll to position [5518, 0]
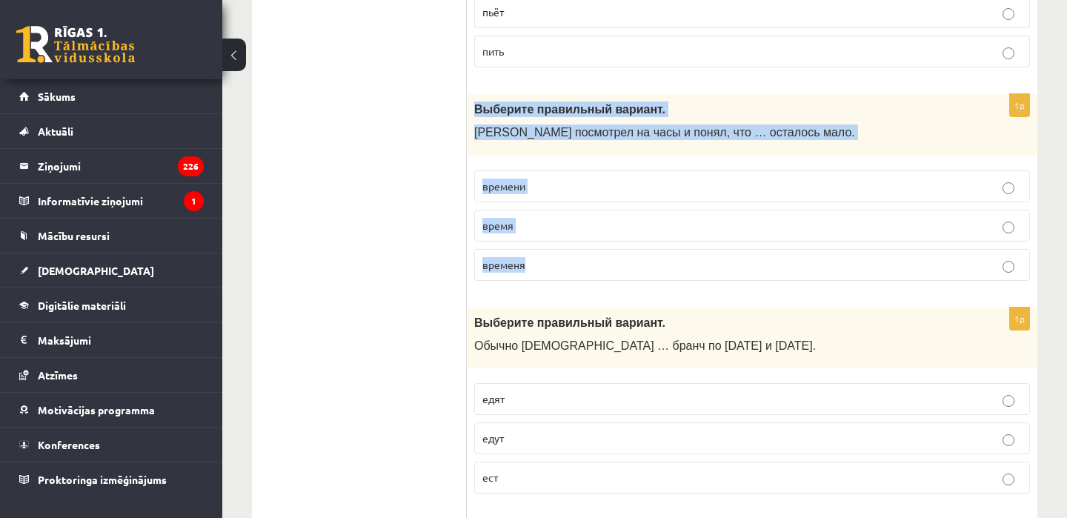
drag, startPoint x: 476, startPoint y: 105, endPoint x: 606, endPoint y: 284, distance: 221.7
click at [606, 284] on div "1p Выберите правильный вариант. Марис посмотрел на часы и понял, что … осталось…" at bounding box center [752, 193] width 570 height 199
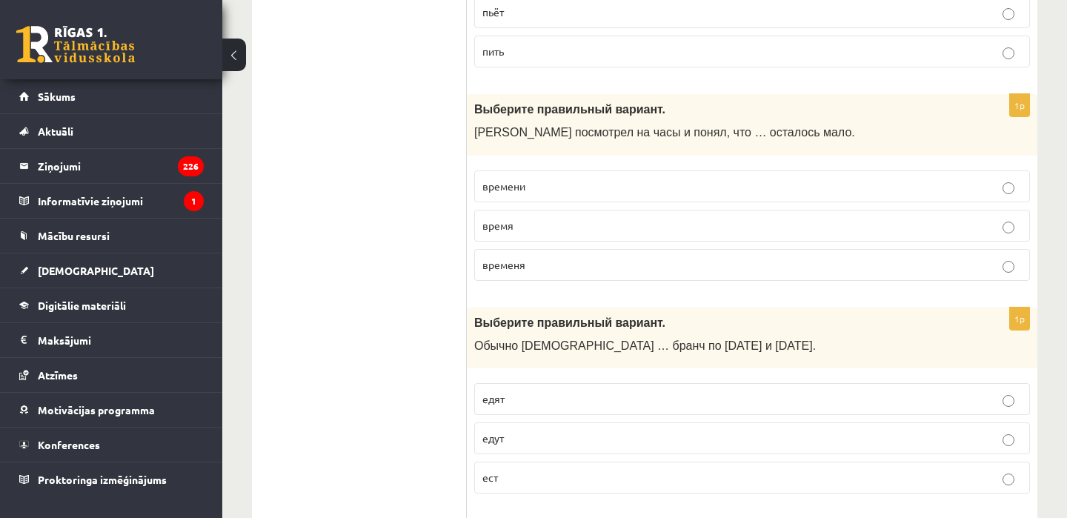
click at [595, 182] on p "времени" at bounding box center [751, 187] width 539 height 16
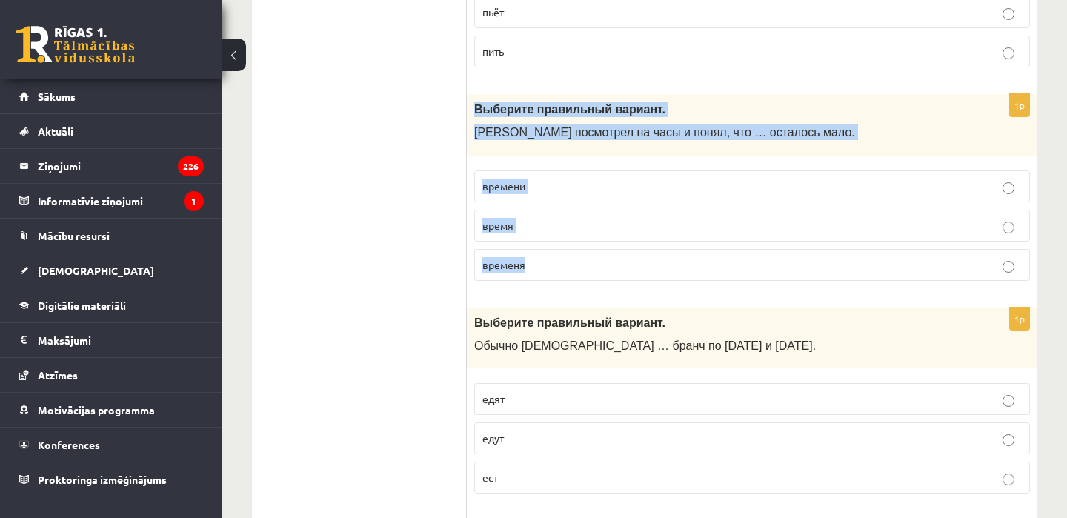
drag, startPoint x: 471, startPoint y: 104, endPoint x: 548, endPoint y: 261, distance: 174.6
click at [548, 261] on div "1p Выберите правильный вариант. Марис посмотрел на часы и понял, что … осталось…" at bounding box center [752, 193] width 570 height 199
copy div "Выберите правильный вариант. Марис посмотрел на часы и понял, что … осталось ма…"
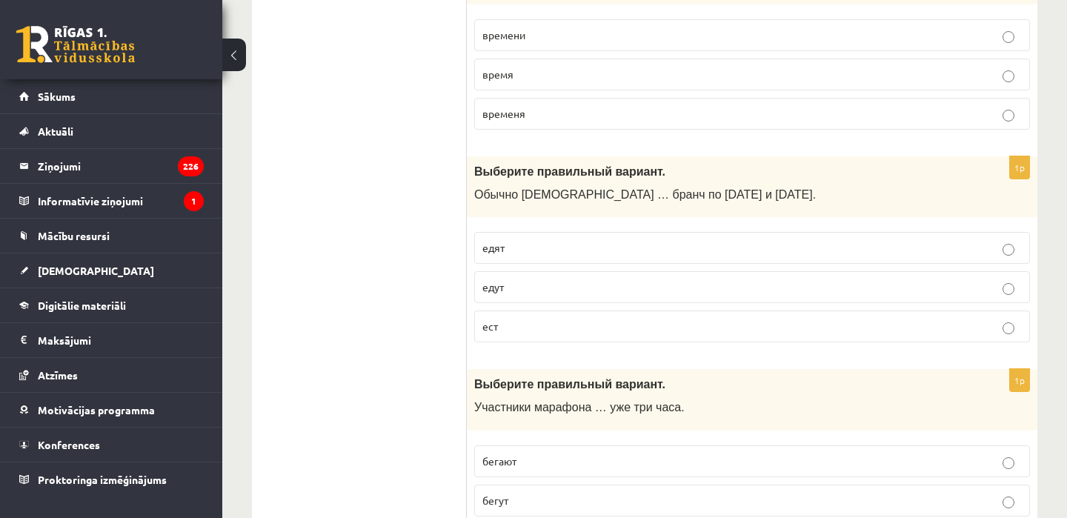
scroll to position [5671, 0]
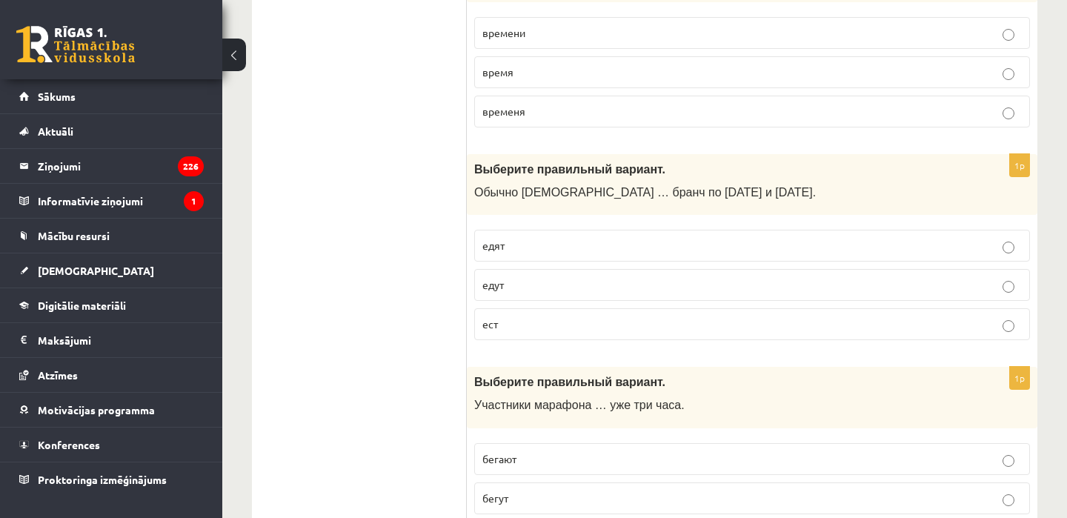
click at [520, 247] on p "едят" at bounding box center [751, 246] width 539 height 16
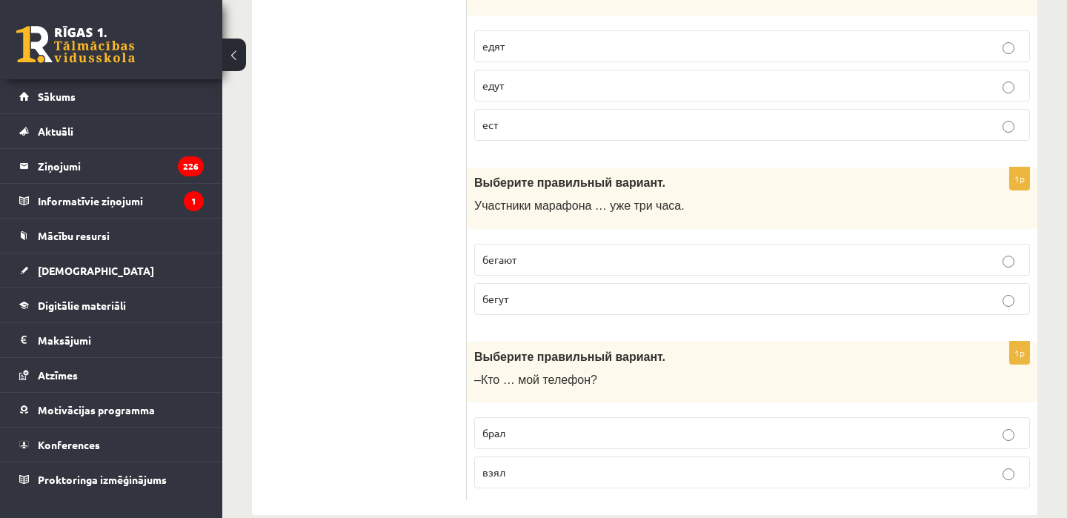
scroll to position [5894, 0]
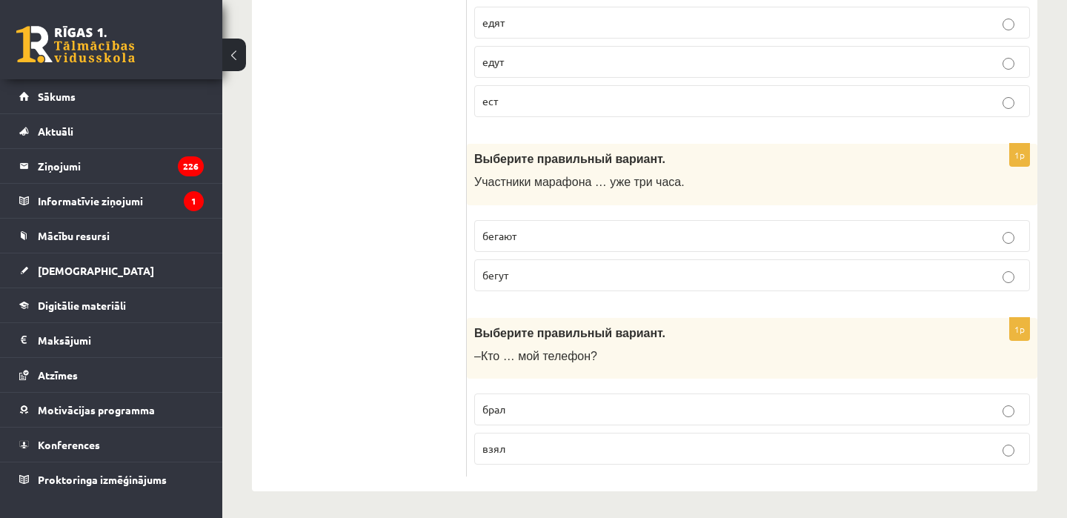
click at [544, 242] on label "бегают" at bounding box center [752, 236] width 556 height 32
click at [493, 261] on label "бегут" at bounding box center [752, 275] width 556 height 32
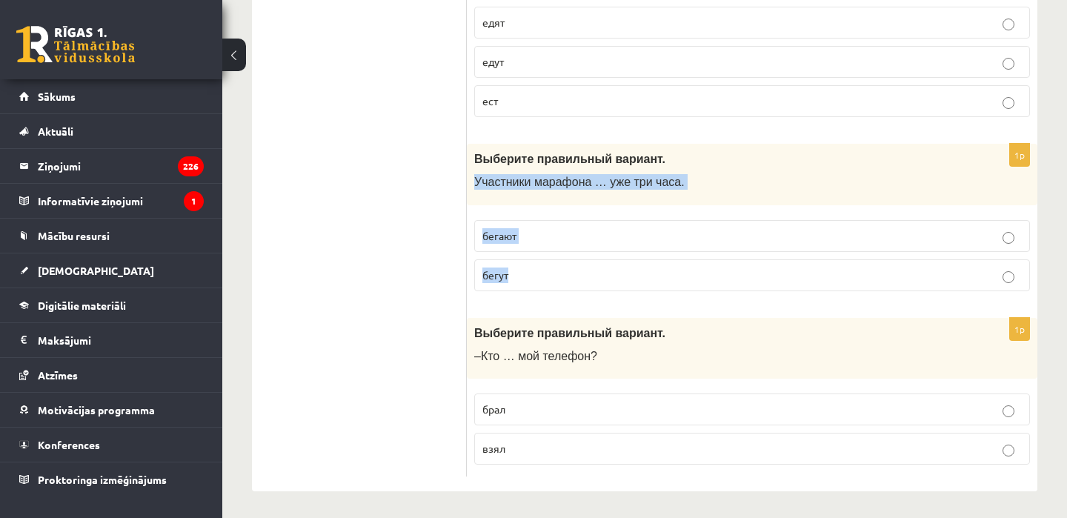
drag, startPoint x: 472, startPoint y: 174, endPoint x: 533, endPoint y: 276, distance: 118.3
click at [533, 276] on div "1p Выберите правильный вариант. Участники марафона … уже три часа. бегают бегут" at bounding box center [752, 223] width 570 height 159
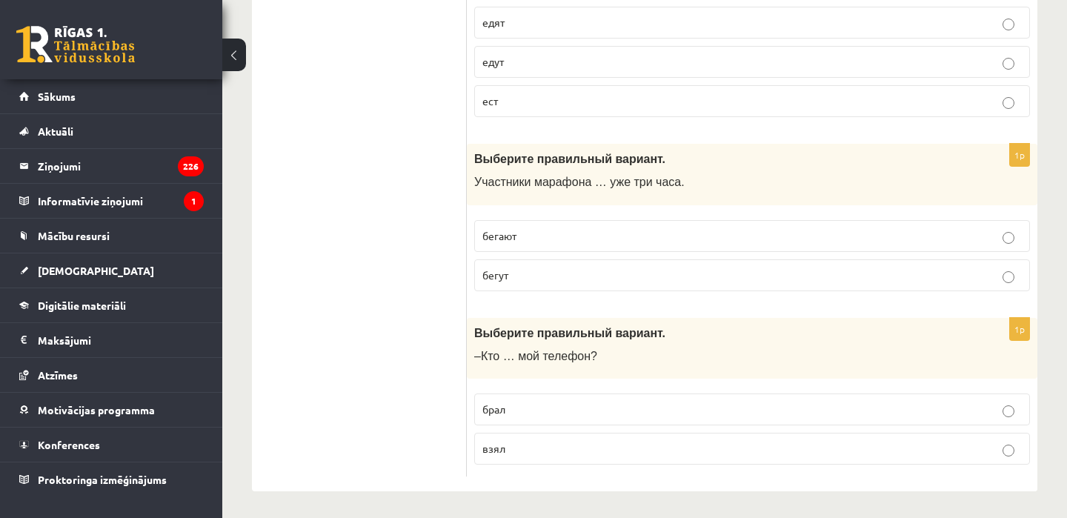
click at [570, 241] on label "бегают" at bounding box center [752, 236] width 556 height 32
drag, startPoint x: 464, startPoint y: 173, endPoint x: 513, endPoint y: 266, distance: 104.7
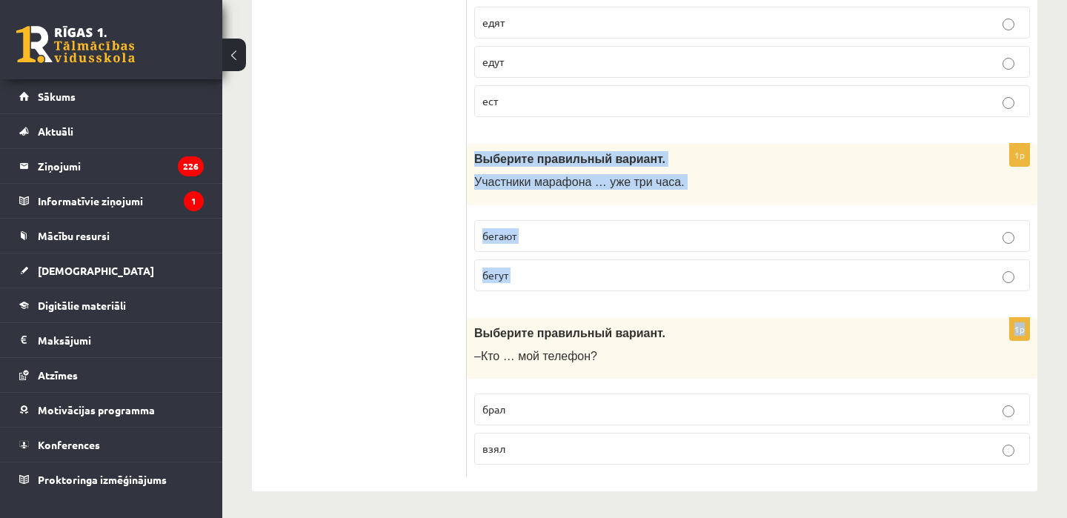
drag, startPoint x: 474, startPoint y: 151, endPoint x: 525, endPoint y: 300, distance: 157.4
copy form "Выберите правильный вариант. Участники марафона … уже три часа. бегают бегут 1p"
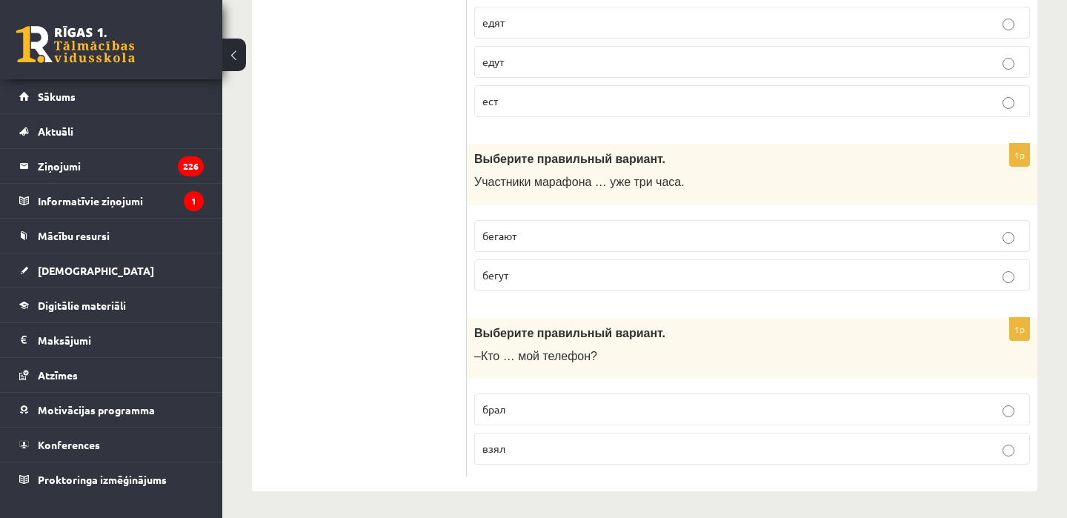
click at [569, 270] on p "бегут" at bounding box center [751, 275] width 539 height 16
click at [518, 436] on label "взял" at bounding box center [752, 449] width 556 height 32
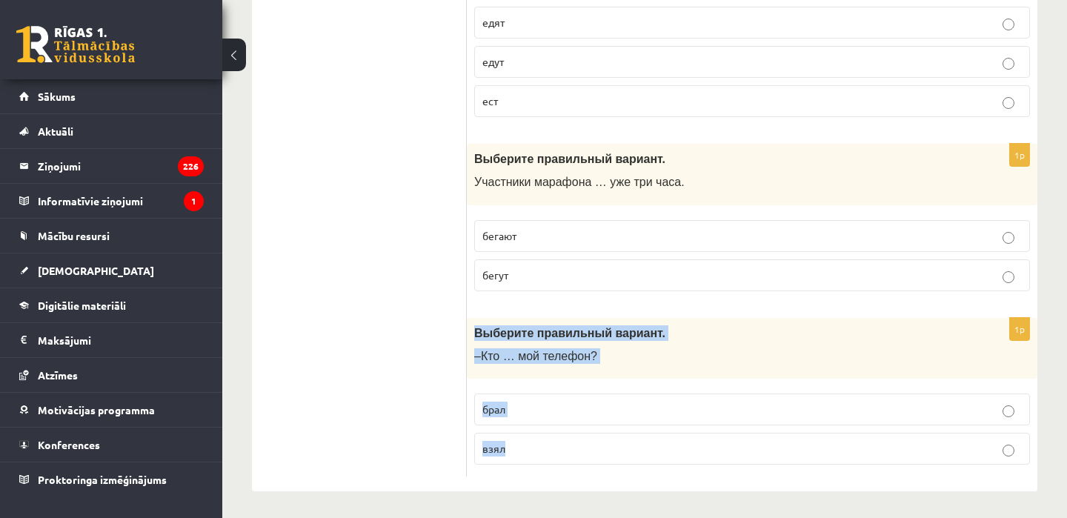
drag, startPoint x: 476, startPoint y: 331, endPoint x: 525, endPoint y: 475, distance: 151.6
copy div "Выберите правильный вариант. –Кто … мой телефон? брал взял"
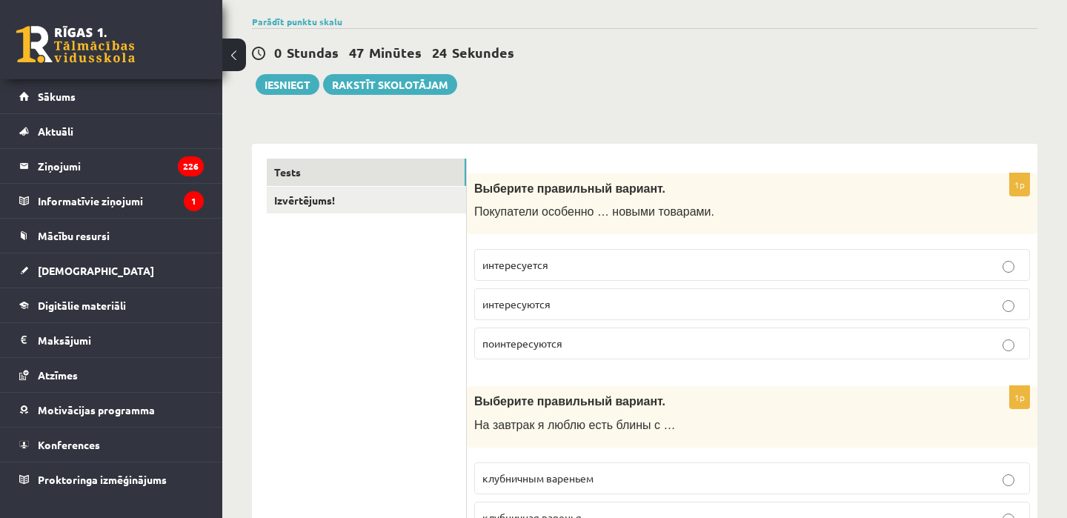
scroll to position [0, 0]
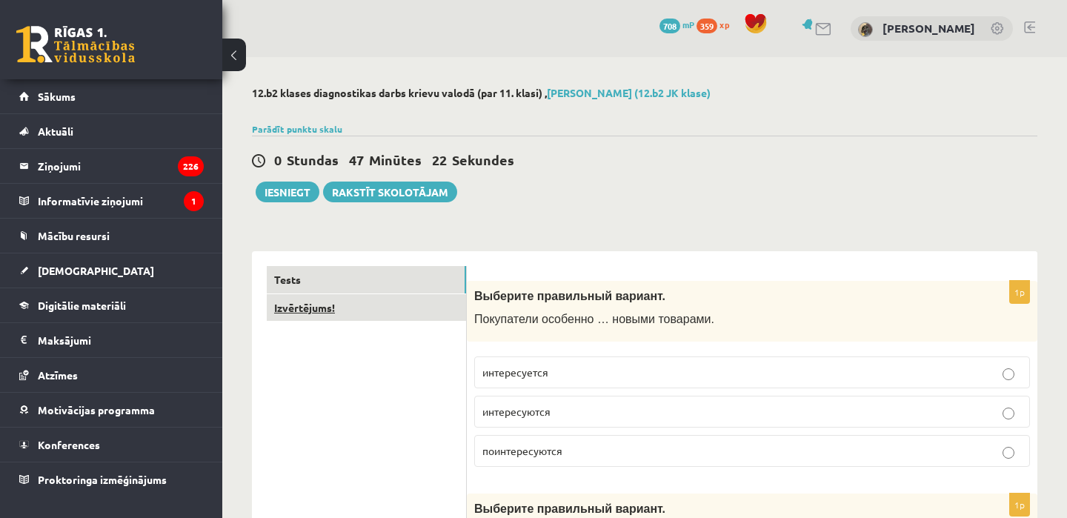
click at [322, 314] on link "Izvērtējums!" at bounding box center [366, 307] width 199 height 27
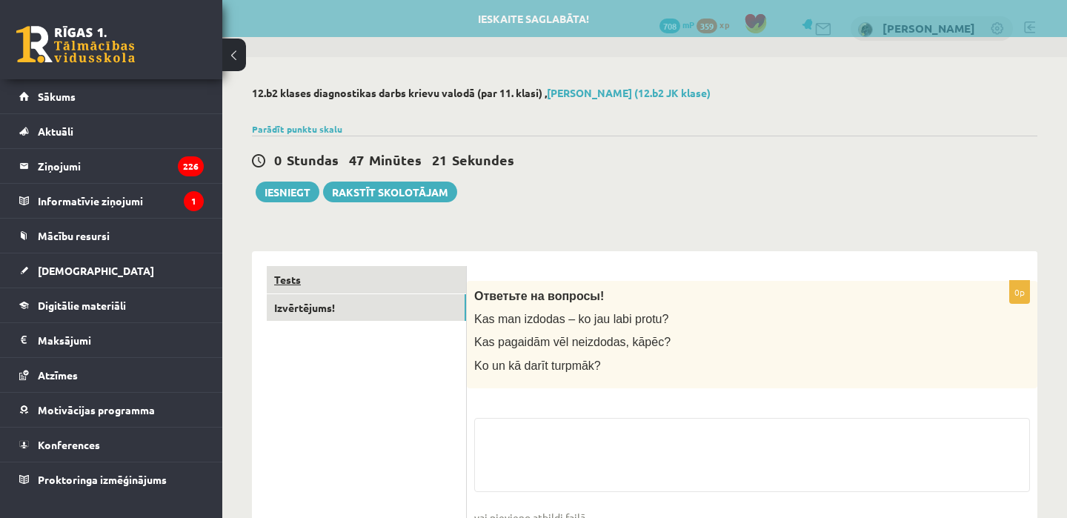
click at [357, 292] on link "Tests" at bounding box center [366, 279] width 199 height 27
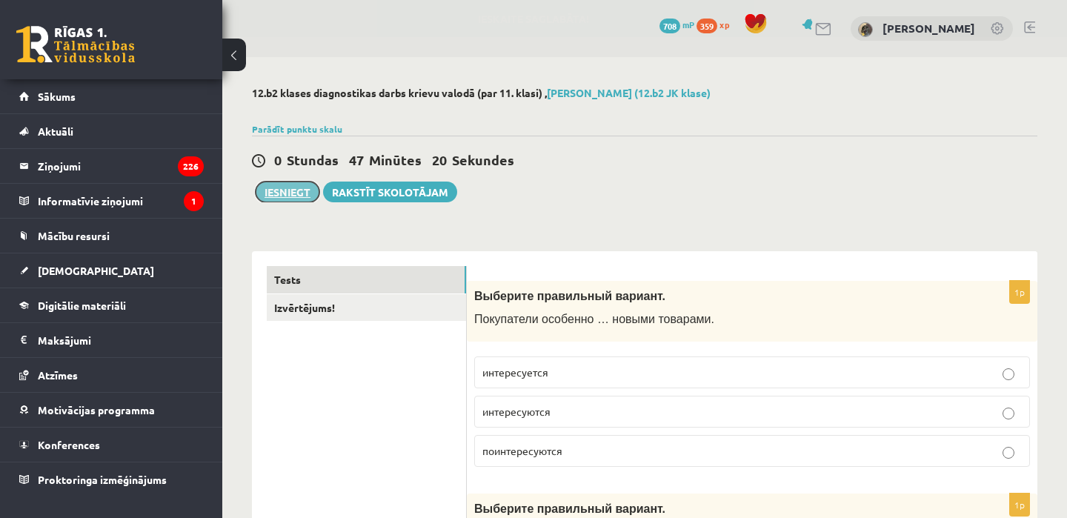
click at [282, 194] on button "Iesniegt" at bounding box center [288, 192] width 64 height 21
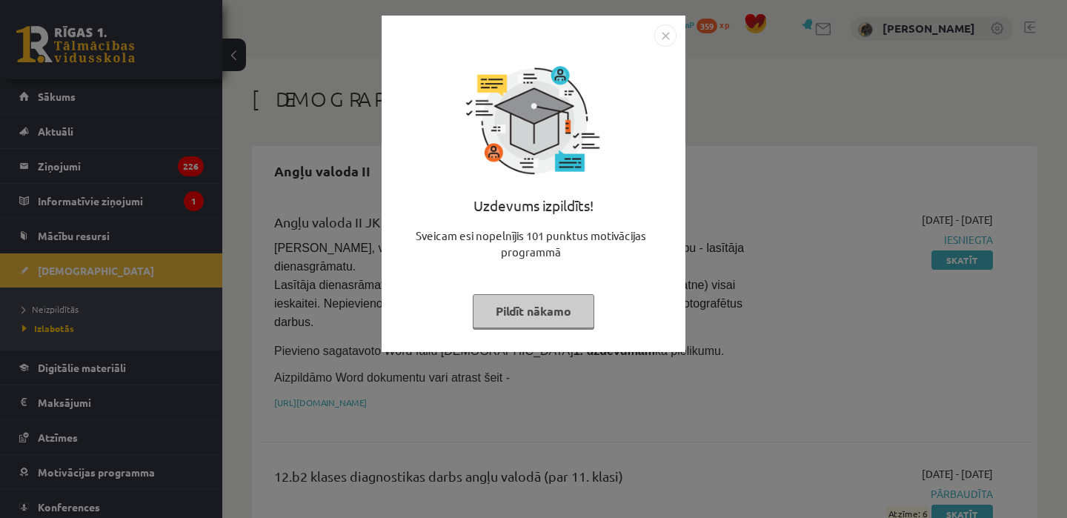
click at [550, 312] on button "Pildīt nākamo" at bounding box center [534, 311] width 122 height 34
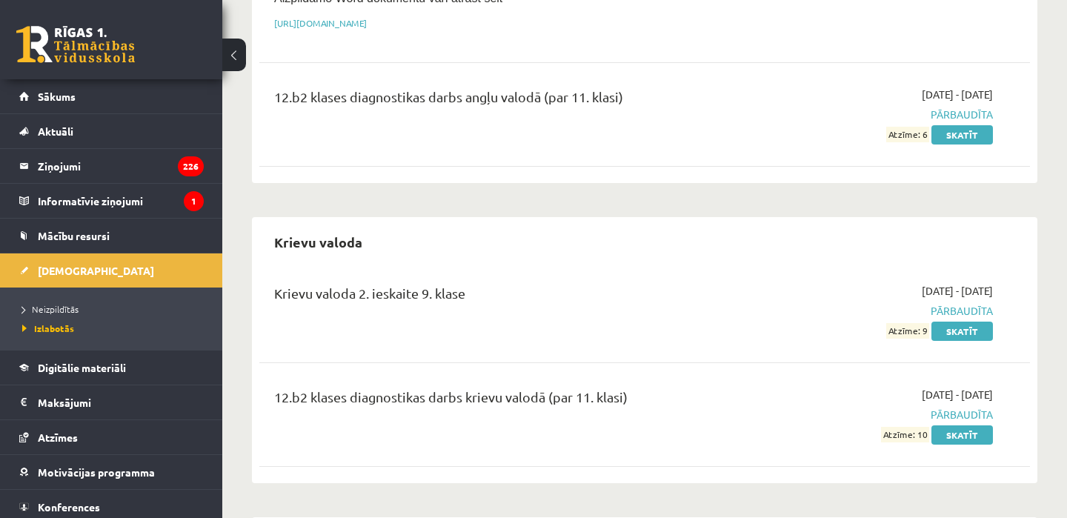
scroll to position [391, 0]
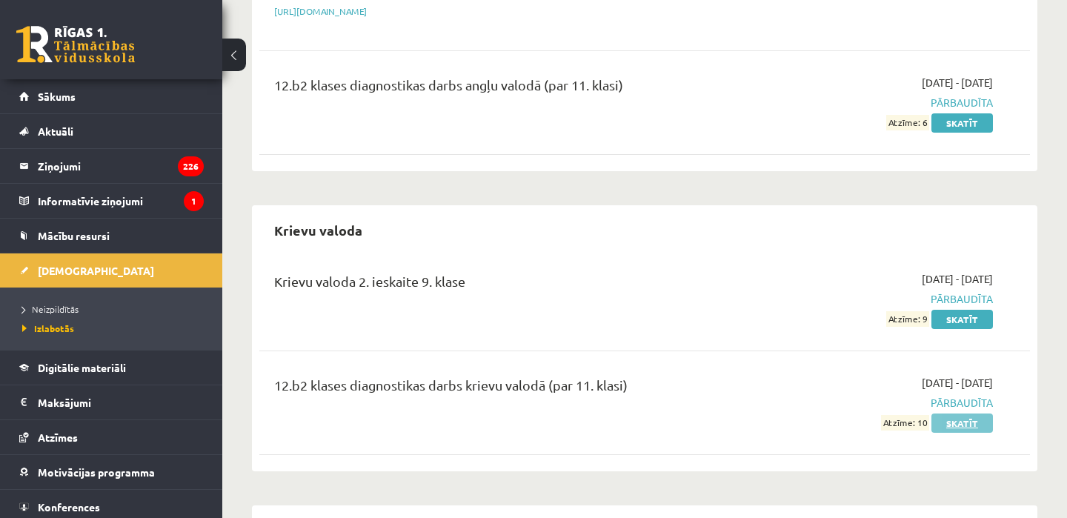
click at [960, 424] on link "Skatīt" at bounding box center [961, 422] width 61 height 19
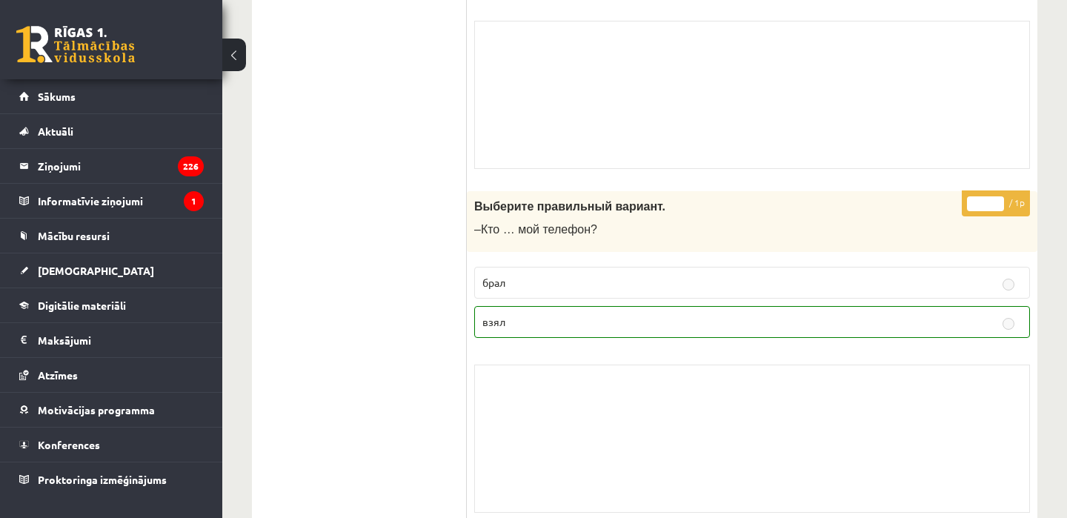
scroll to position [10807, 0]
